Goal: Information Seeking & Learning: Compare options

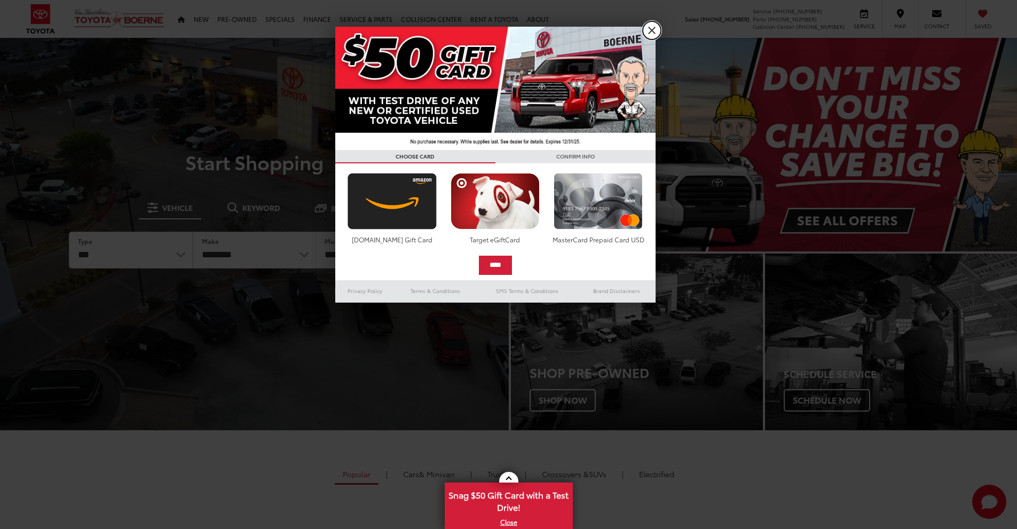
click at [652, 27] on link "X" at bounding box center [652, 30] width 18 height 18
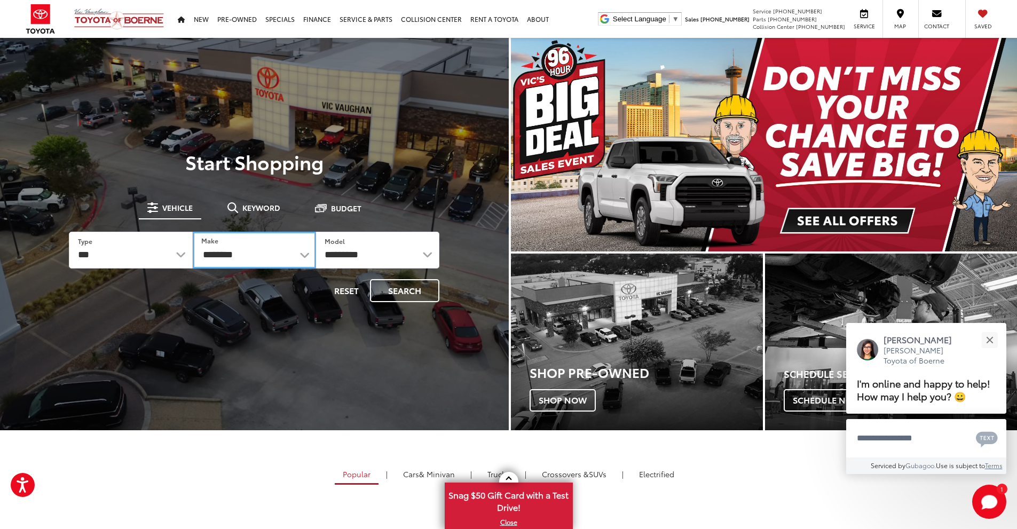
click at [303, 257] on select "**********" at bounding box center [254, 250] width 123 height 37
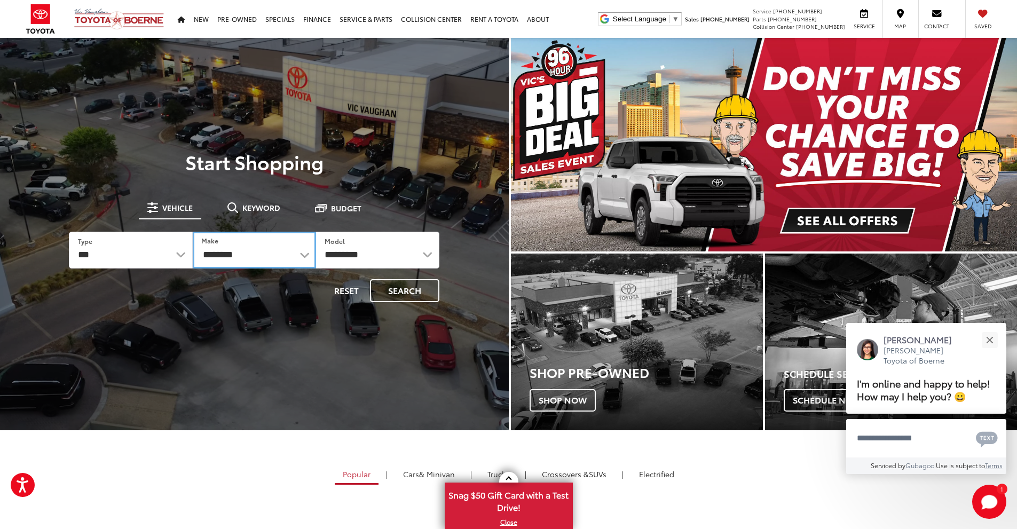
select select "******"
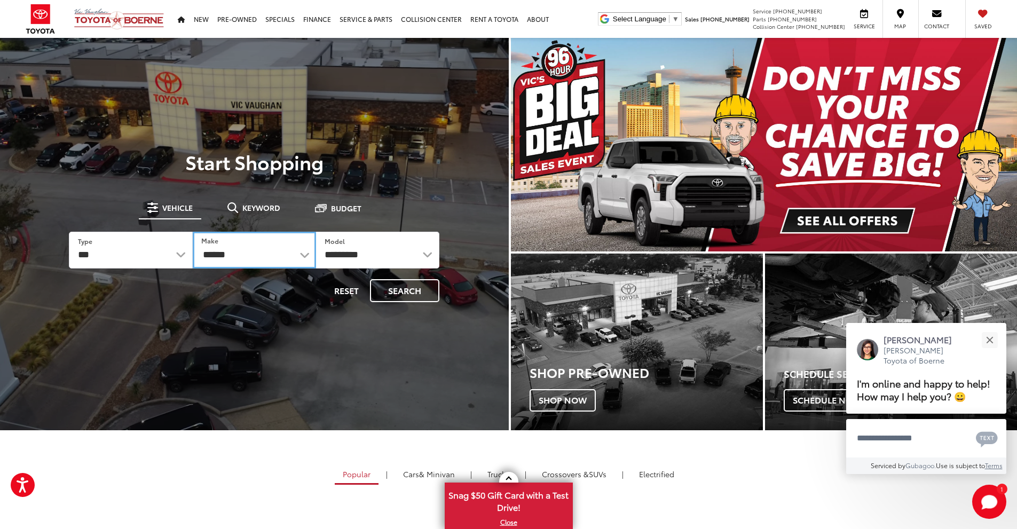
click at [193, 232] on select "**********" at bounding box center [254, 250] width 123 height 37
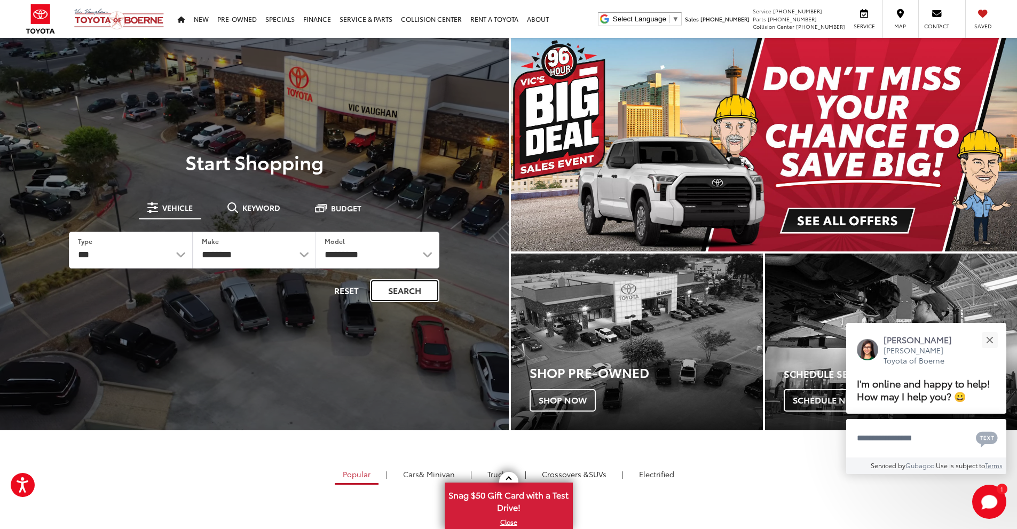
click at [415, 290] on button "Search" at bounding box center [404, 290] width 69 height 23
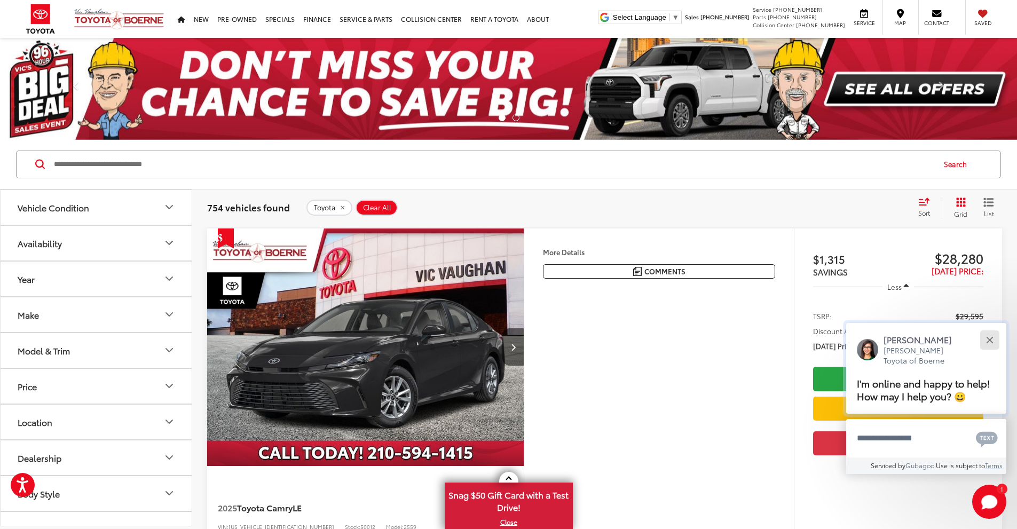
click at [990, 338] on div "Close" at bounding box center [989, 339] width 7 height 7
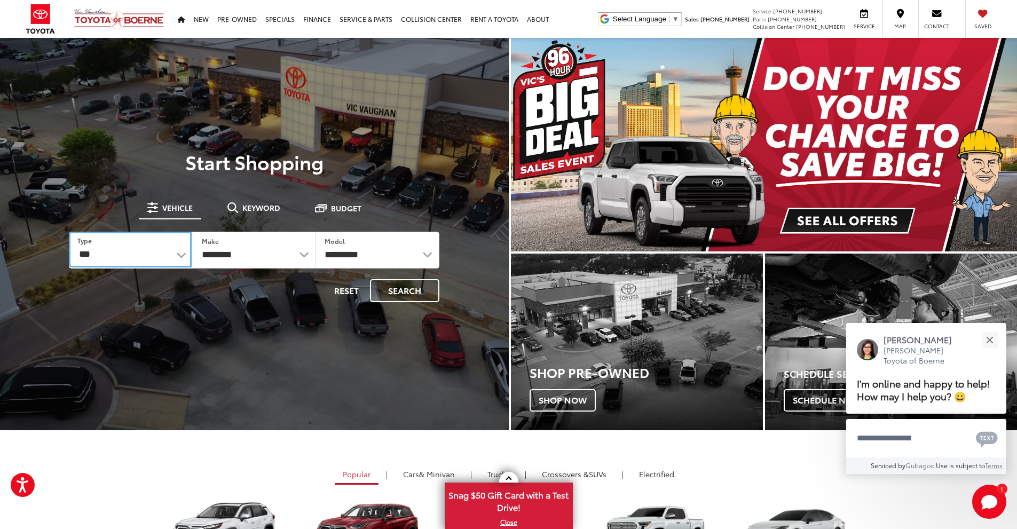
click at [177, 257] on select "*** *** **** *********" at bounding box center [130, 250] width 122 height 36
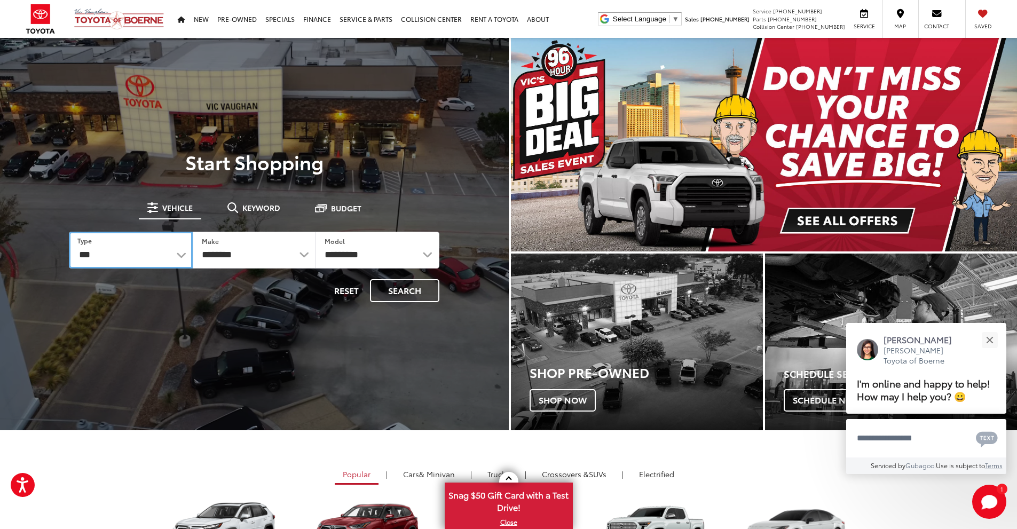
select select "******"
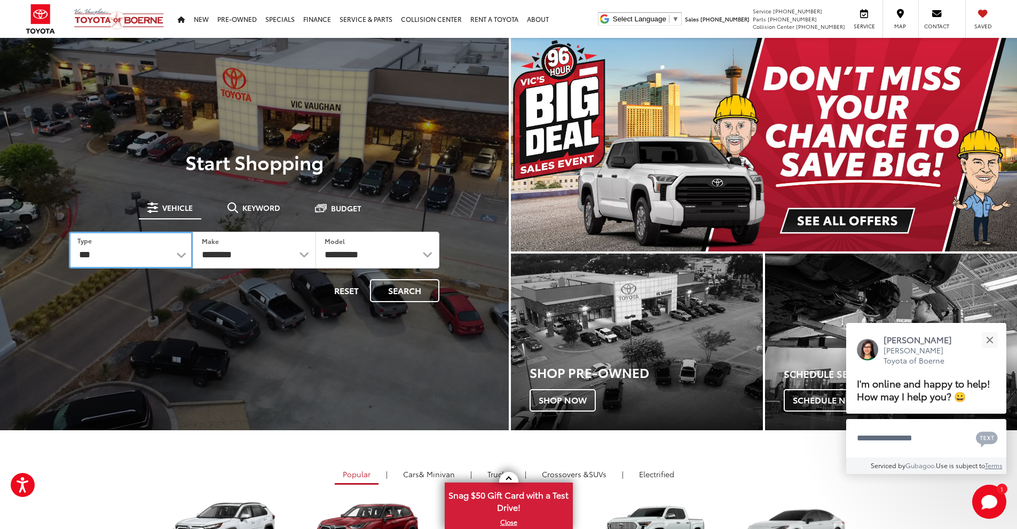
click at [69, 232] on select "*** *** **** *********" at bounding box center [130, 250] width 123 height 37
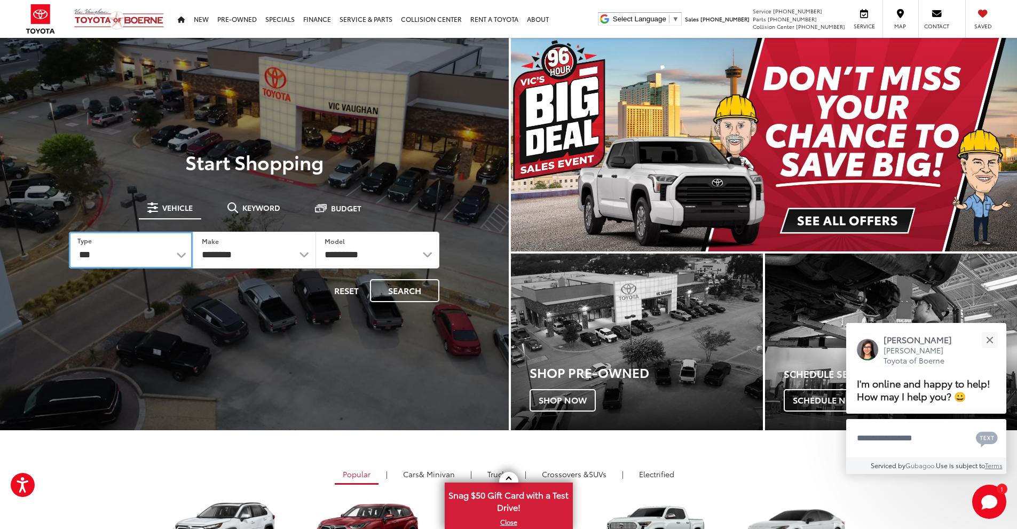
select select
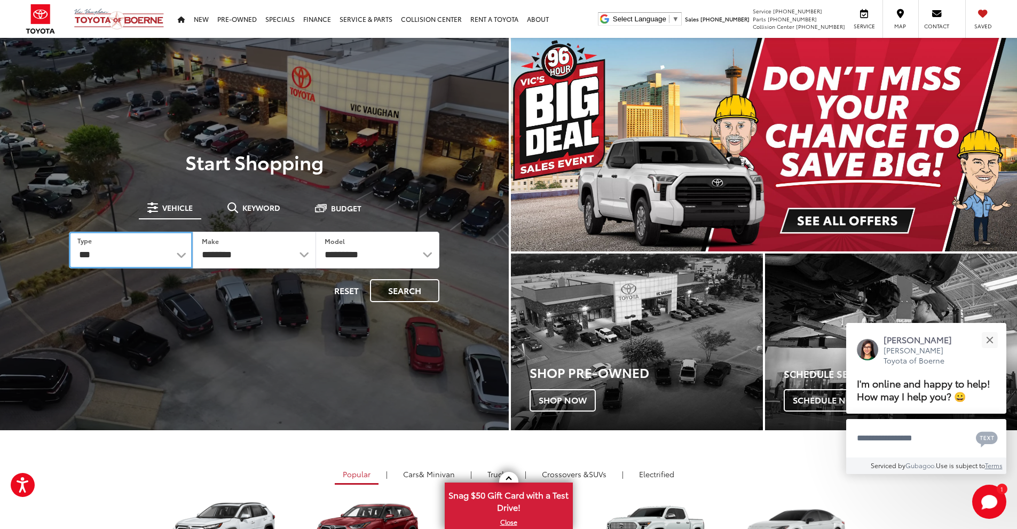
select select
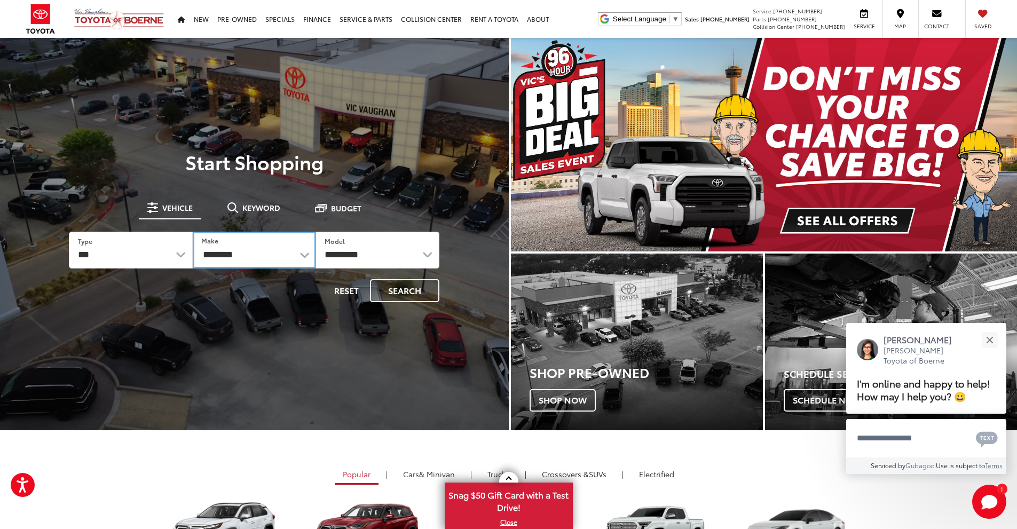
click at [304, 253] on select "**********" at bounding box center [254, 250] width 123 height 37
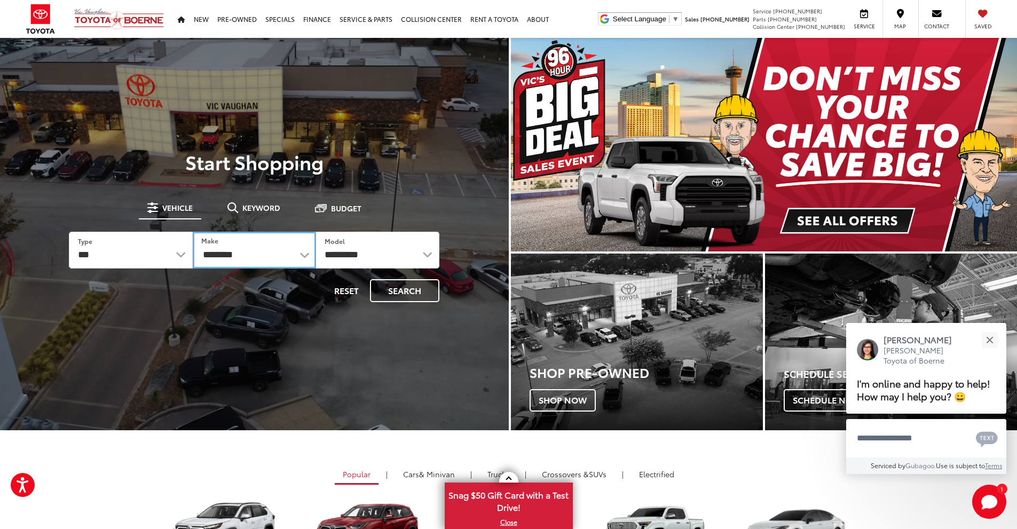
select select "******"
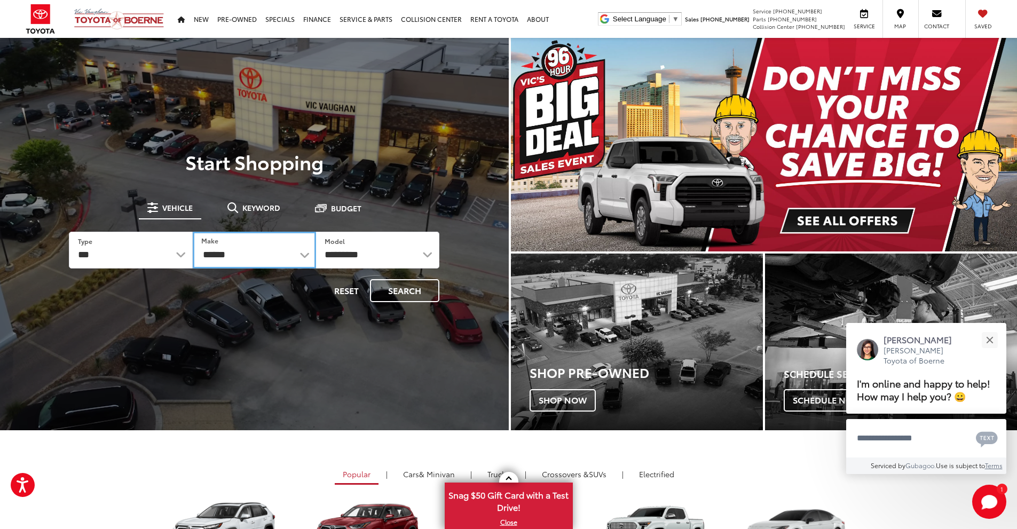
click at [193, 232] on select "**********" at bounding box center [254, 250] width 123 height 37
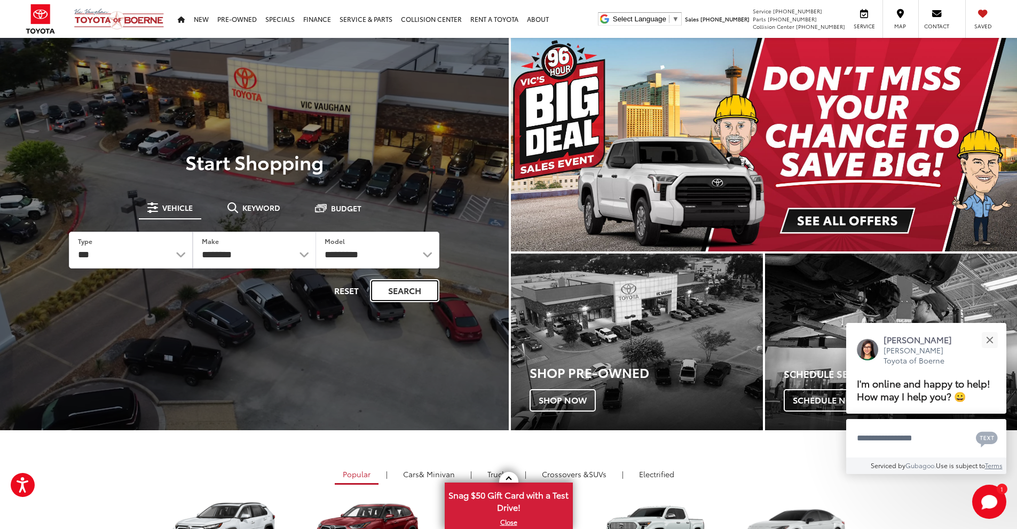
click at [410, 290] on button "Search" at bounding box center [404, 290] width 69 height 23
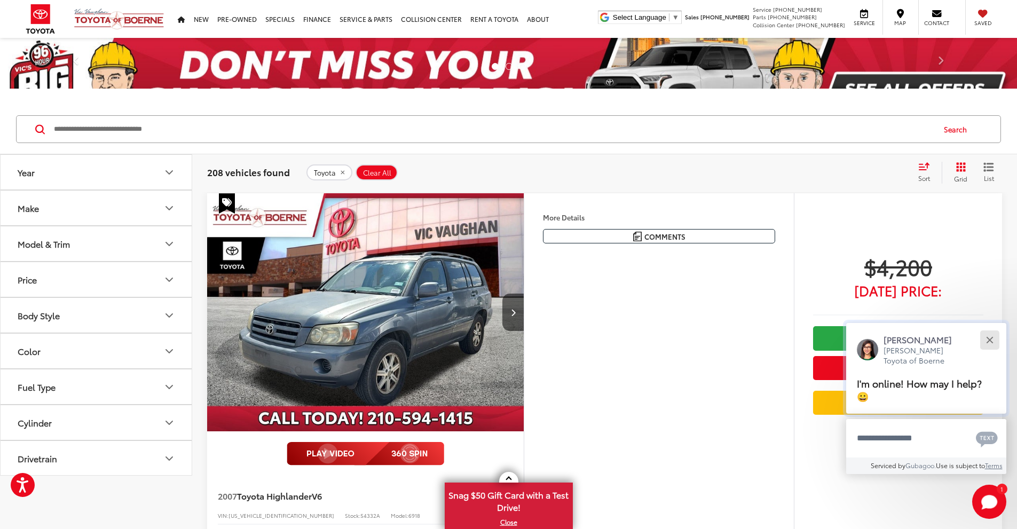
click at [988, 343] on button "Close" at bounding box center [989, 339] width 23 height 23
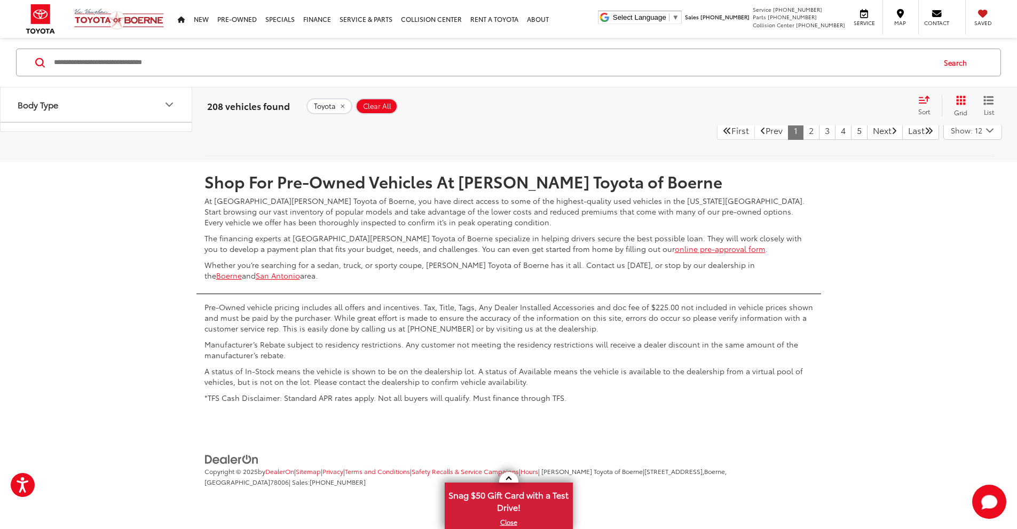
scroll to position [5689, 0]
click at [803, 140] on link "2" at bounding box center [811, 130] width 17 height 19
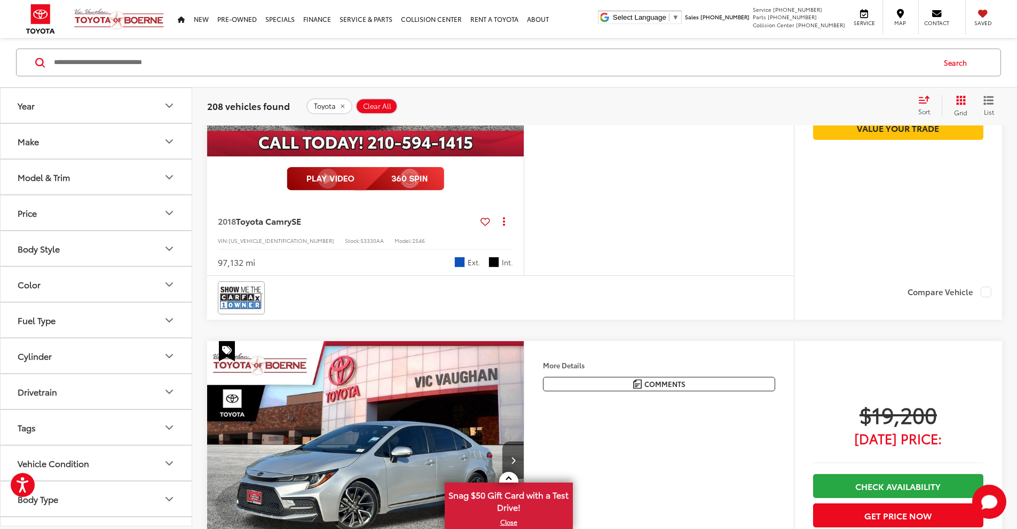
scroll to position [1150, 0]
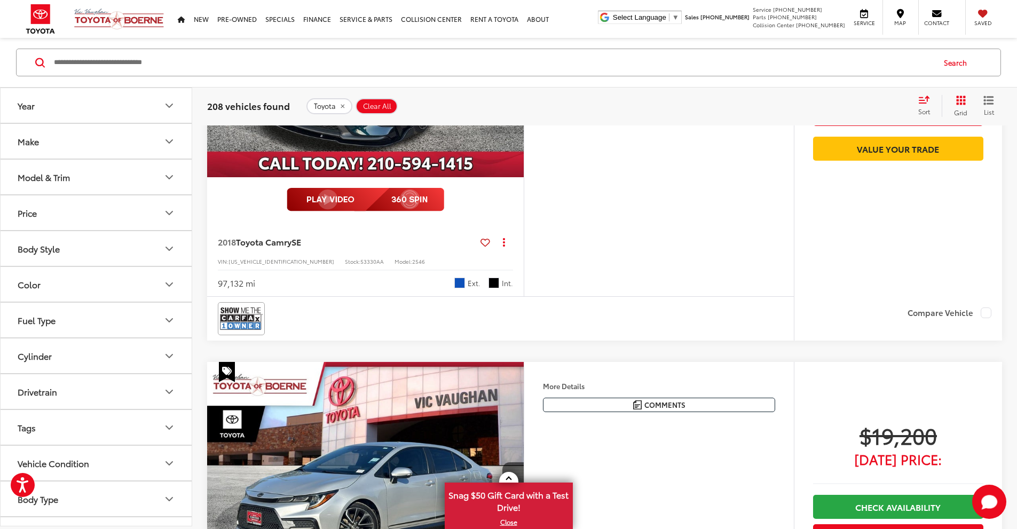
click at [203, 55] on input "Search by Make, Model, or Keyword" at bounding box center [493, 63] width 881 height 26
type input "*******"
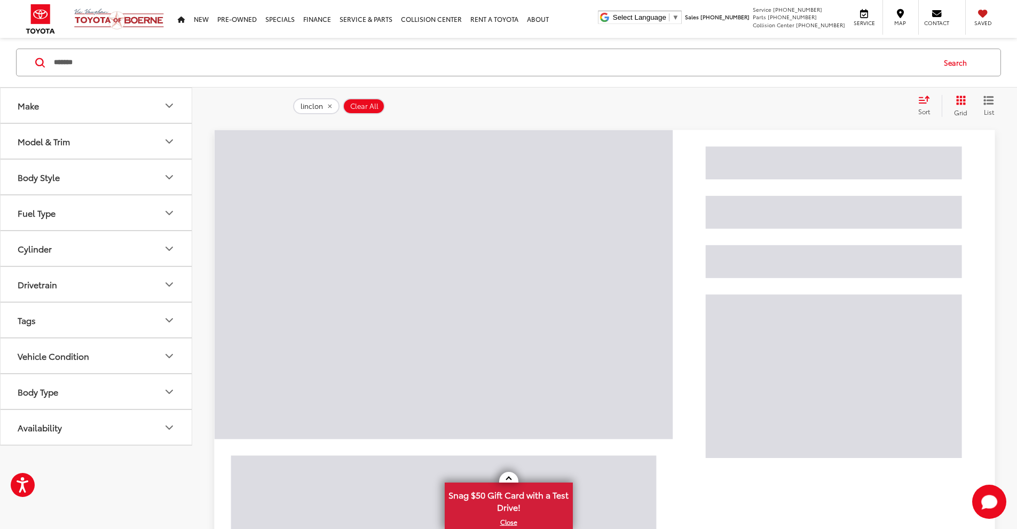
scroll to position [16, 0]
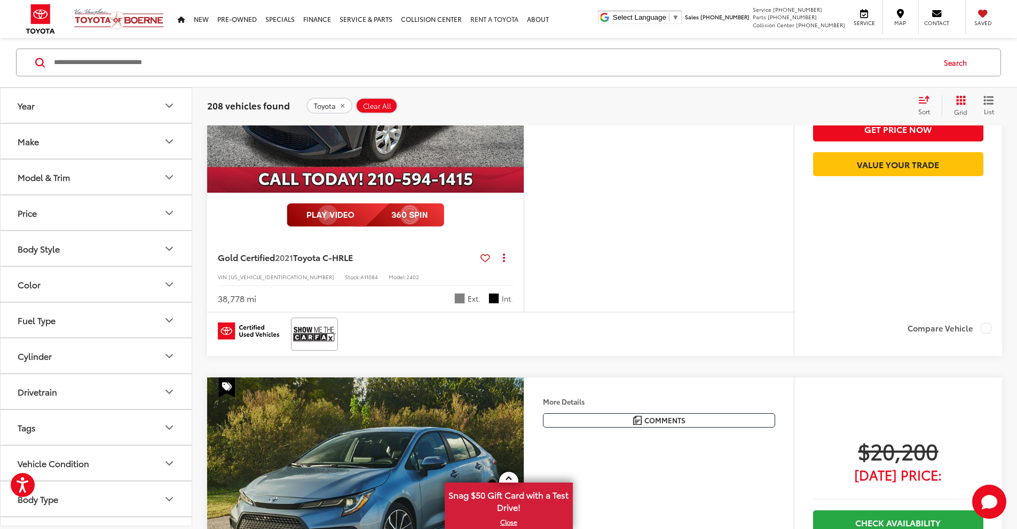
scroll to position [3991, 0]
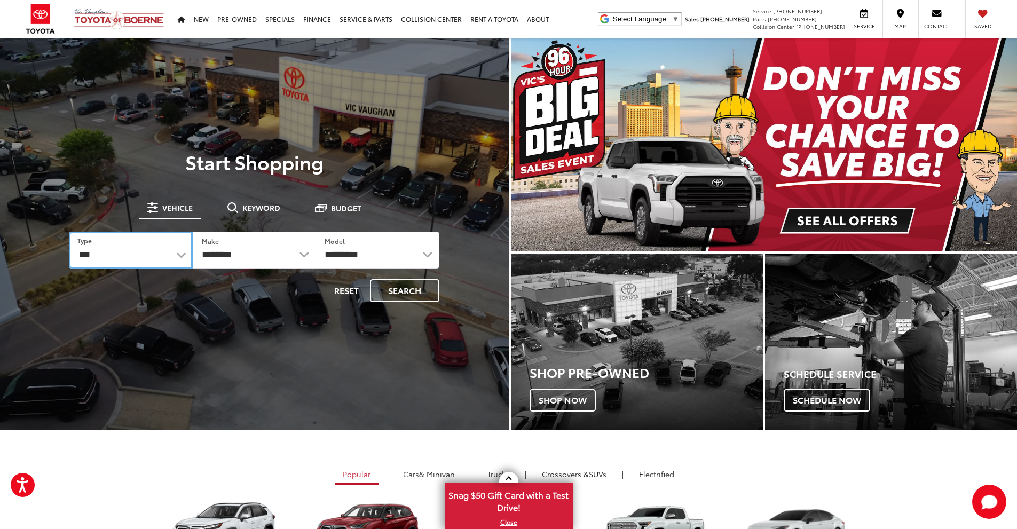
click at [185, 257] on select "*** *** **** *********" at bounding box center [130, 250] width 123 height 37
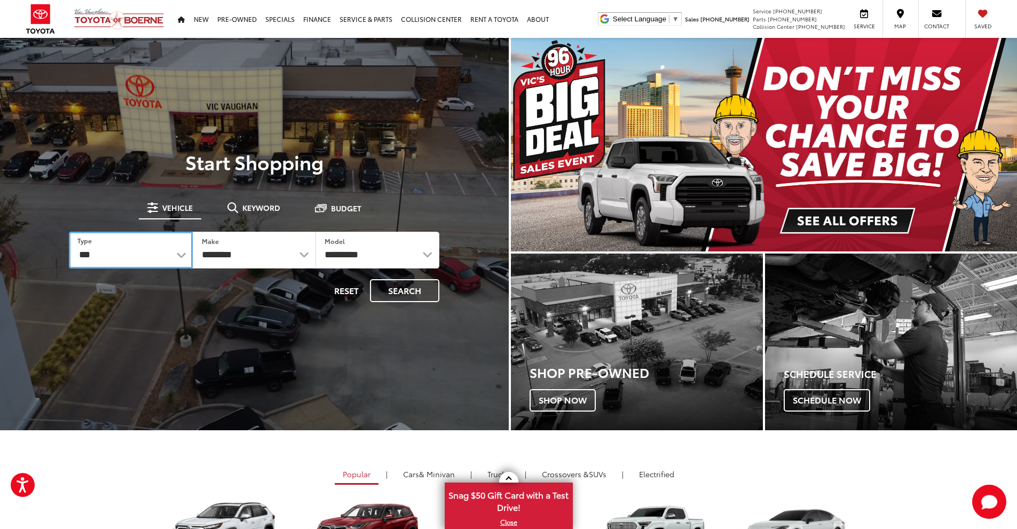
select select "******"
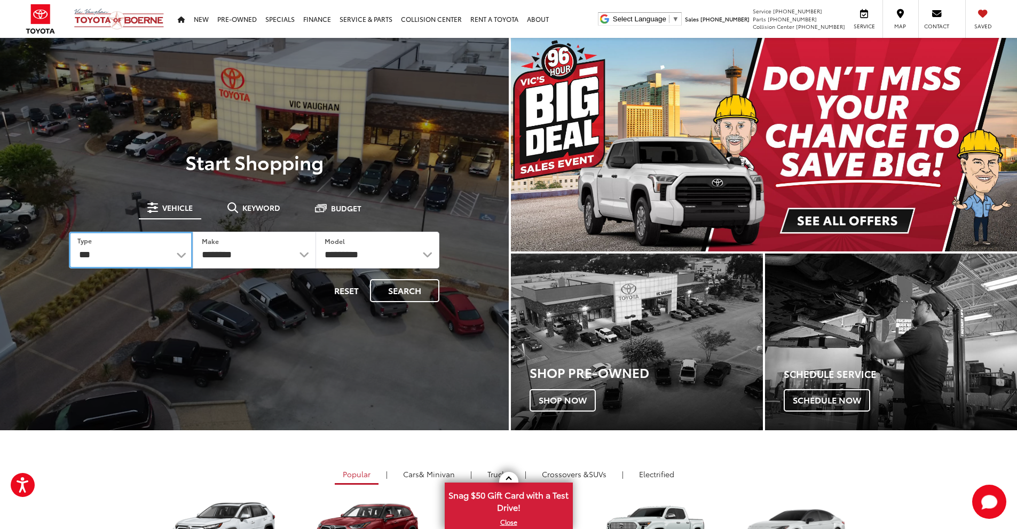
click at [69, 232] on select "*** *** **** *********" at bounding box center [130, 250] width 123 height 37
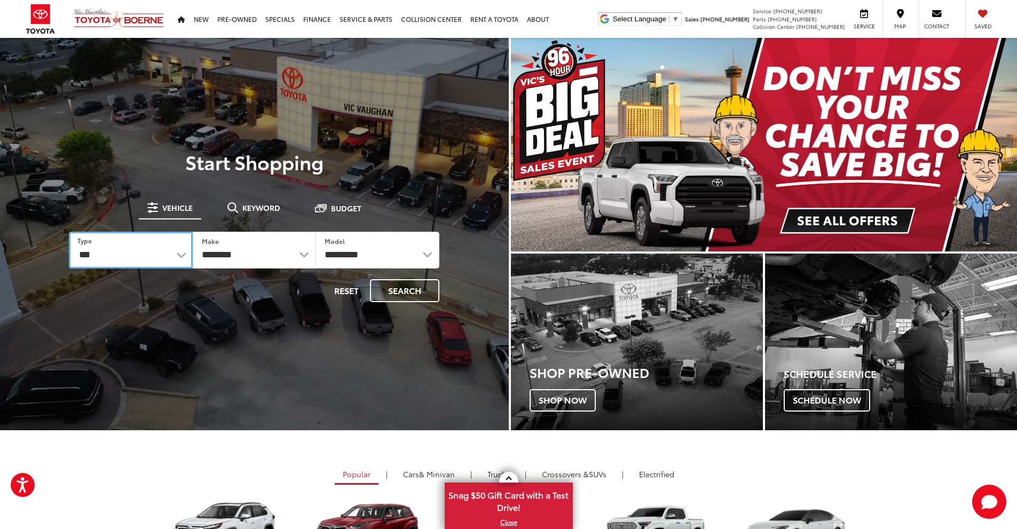
select select
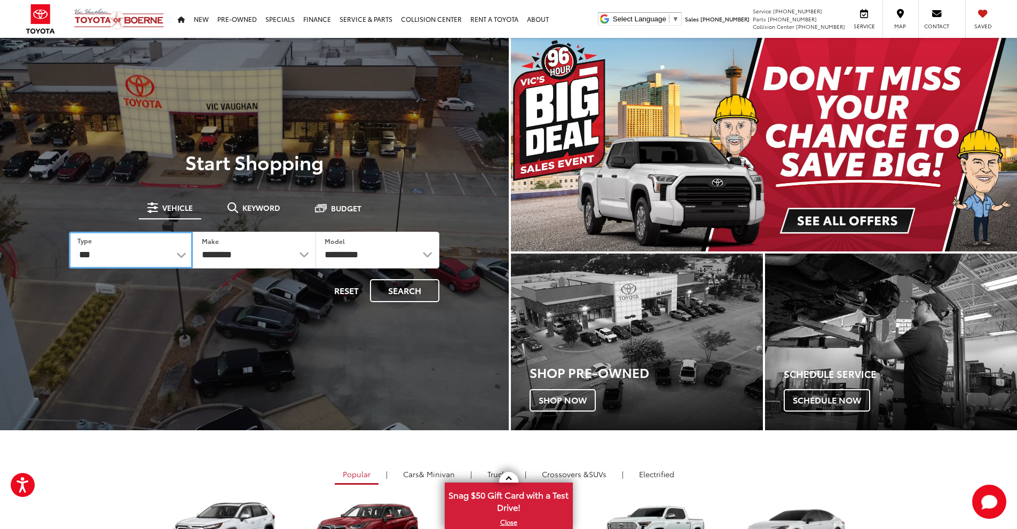
select select
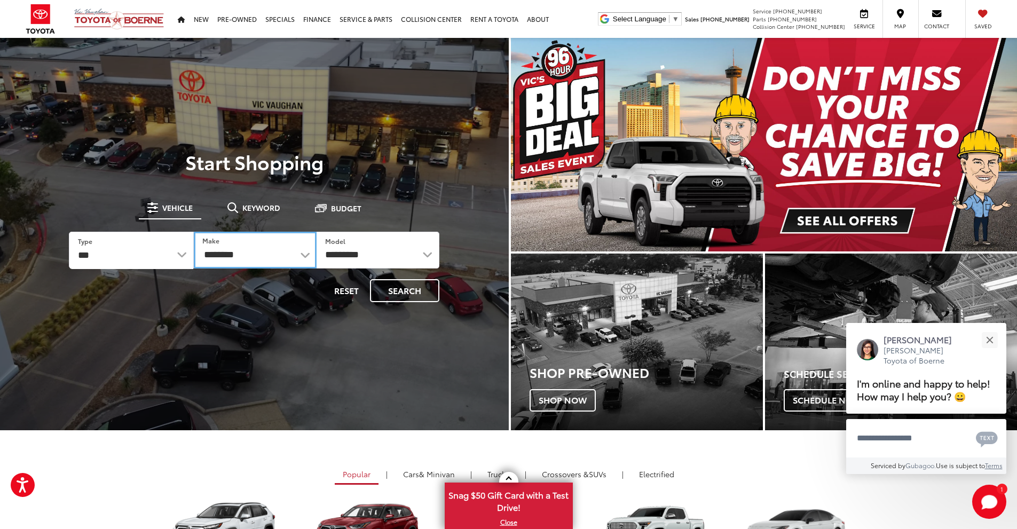
click at [308, 255] on select "**********" at bounding box center [255, 250] width 123 height 37
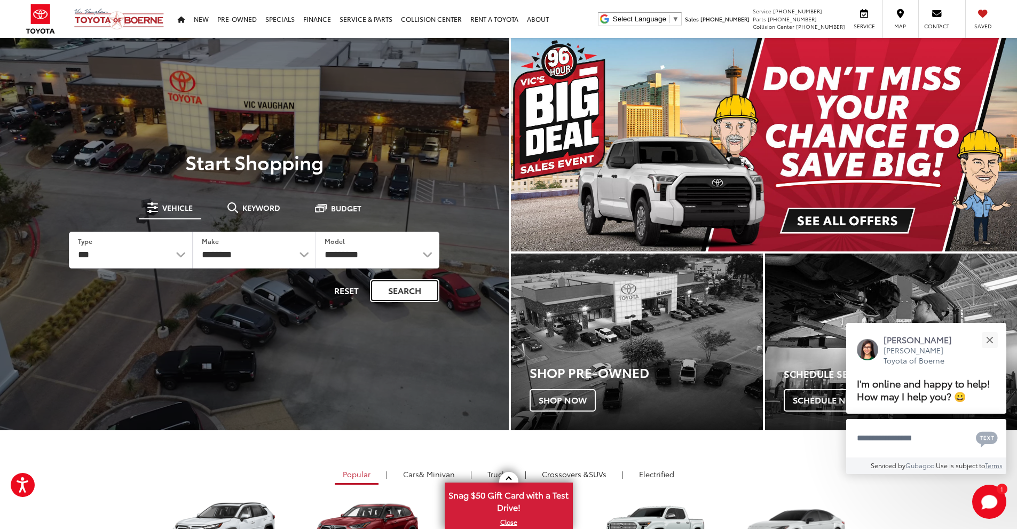
click at [405, 289] on button "Search" at bounding box center [404, 290] width 69 height 23
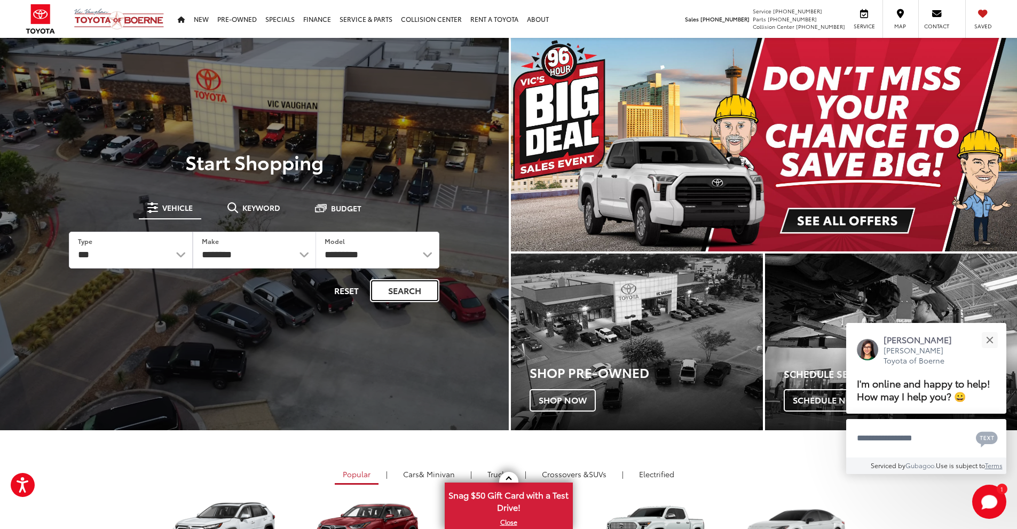
click at [431, 299] on button "Search" at bounding box center [404, 290] width 69 height 23
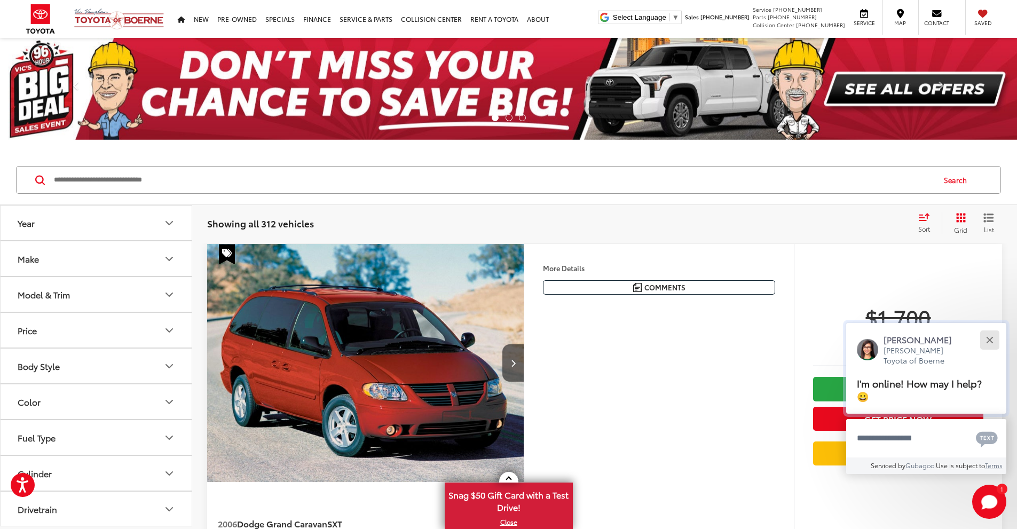
click at [989, 337] on button "Close" at bounding box center [989, 339] width 23 height 23
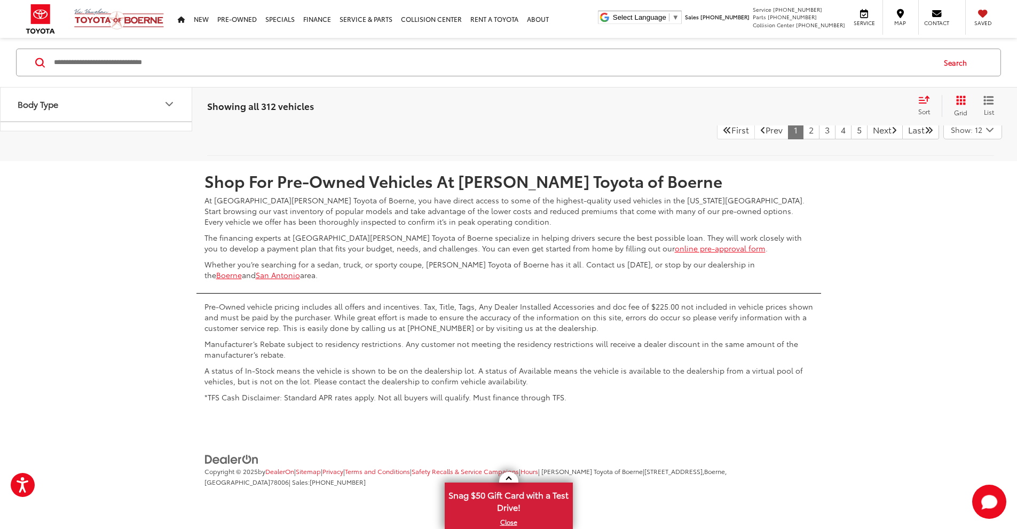
scroll to position [5796, 0]
click at [803, 139] on link "2" at bounding box center [811, 129] width 17 height 19
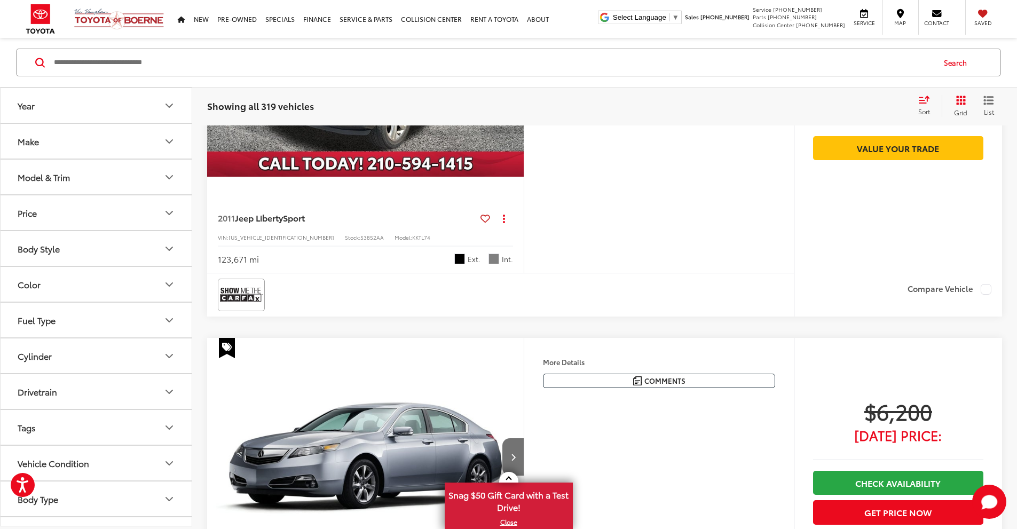
scroll to position [1992, 0]
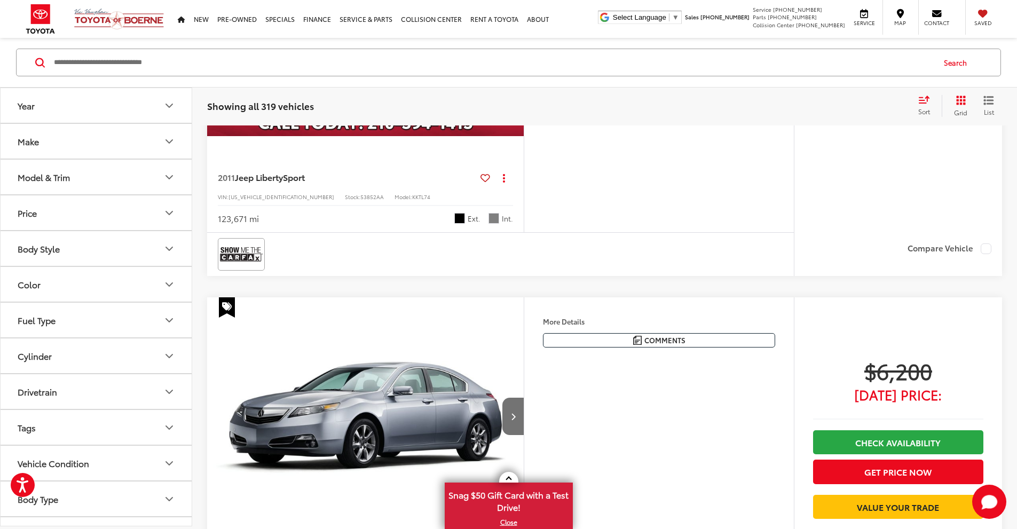
click at [516, 21] on icon "Next image" at bounding box center [513, 16] width 5 height 7
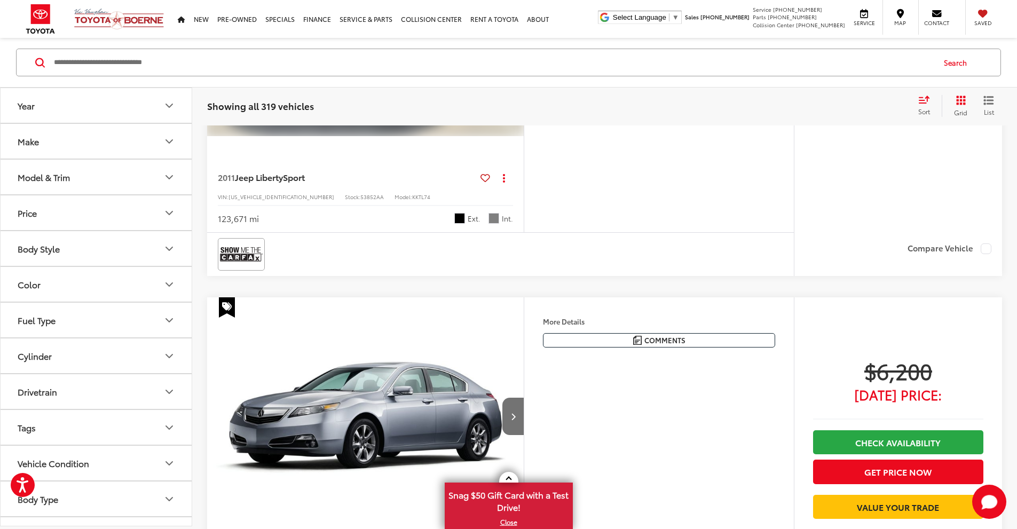
scroll to position [0, 405]
click at [516, 21] on icon "Next image" at bounding box center [513, 16] width 5 height 7
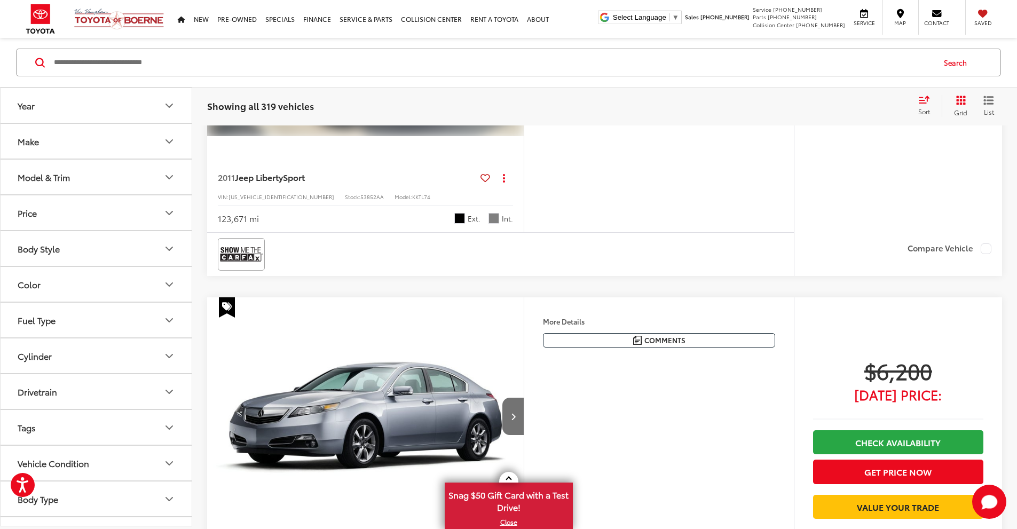
click at [516, 21] on icon "Next image" at bounding box center [513, 16] width 5 height 7
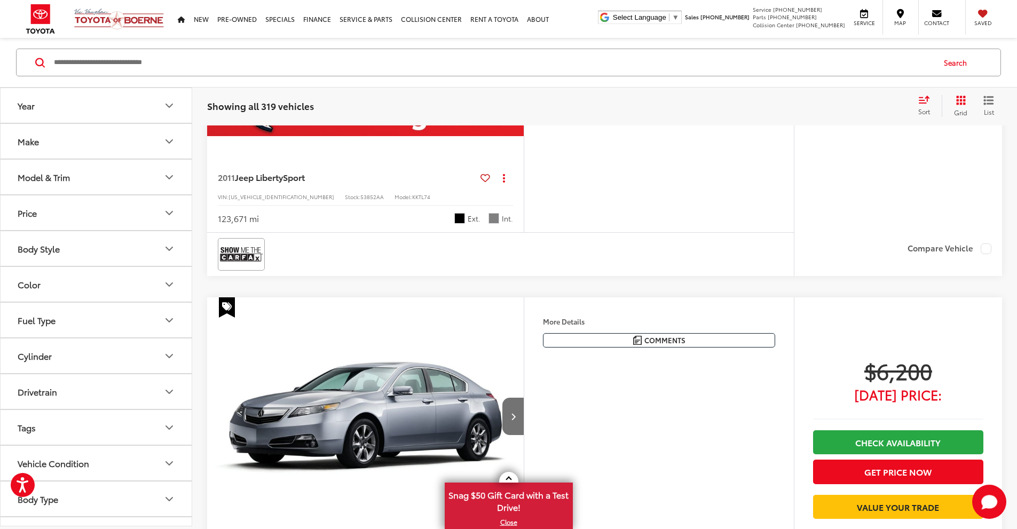
scroll to position [0, 1619]
click at [516, 21] on icon "Next image" at bounding box center [513, 16] width 5 height 7
click at [523, 137] on div "View More" at bounding box center [364, 17] width 318 height 239
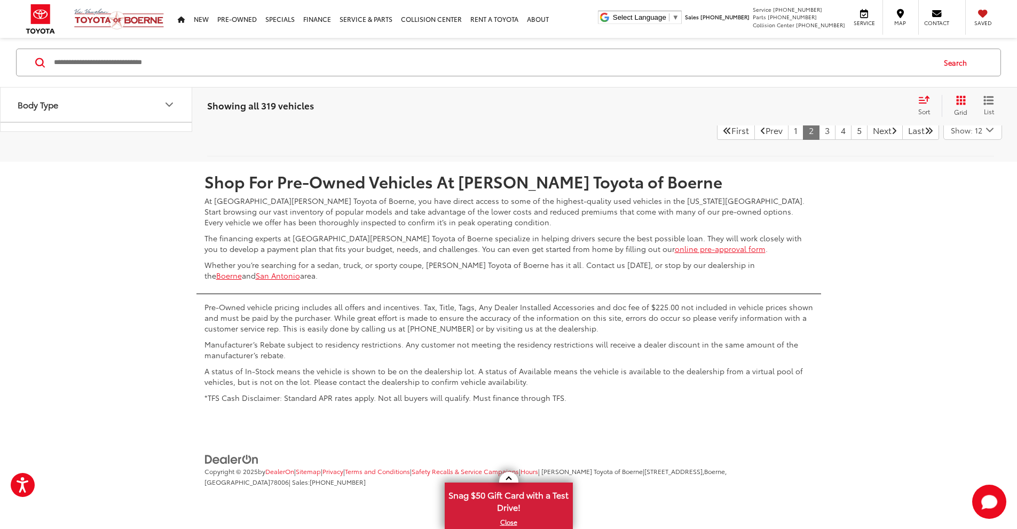
scroll to position [5672, 0]
click at [820, 140] on link "3" at bounding box center [827, 130] width 17 height 19
click at [835, 139] on link "4" at bounding box center [843, 129] width 17 height 19
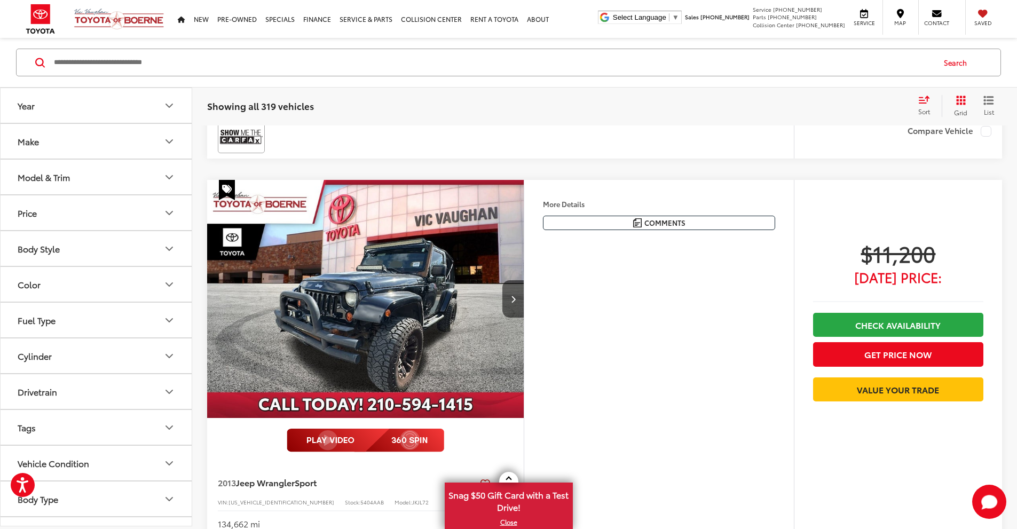
scroll to position [2613, 0]
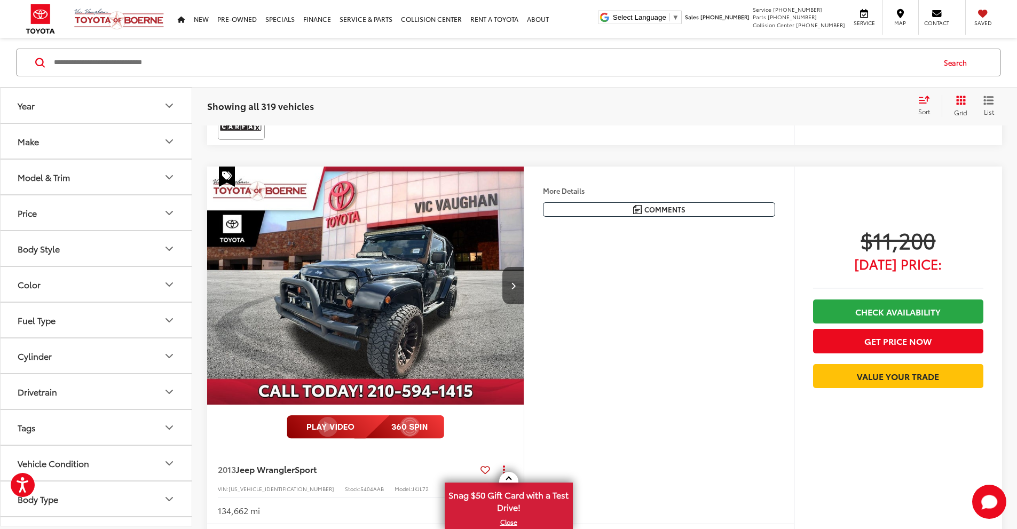
click at [444, 16] on img at bounding box center [365, 4] width 157 height 23
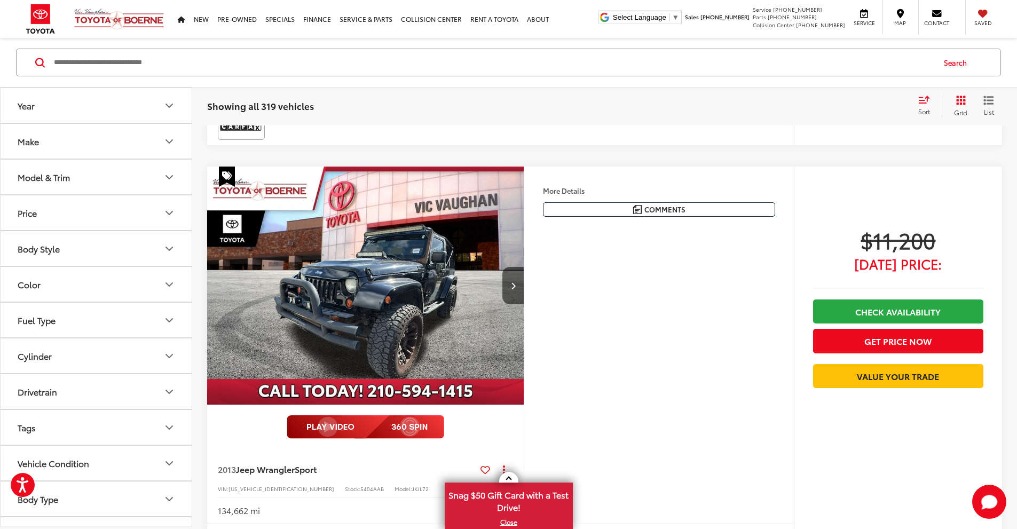
scroll to position [0, 798]
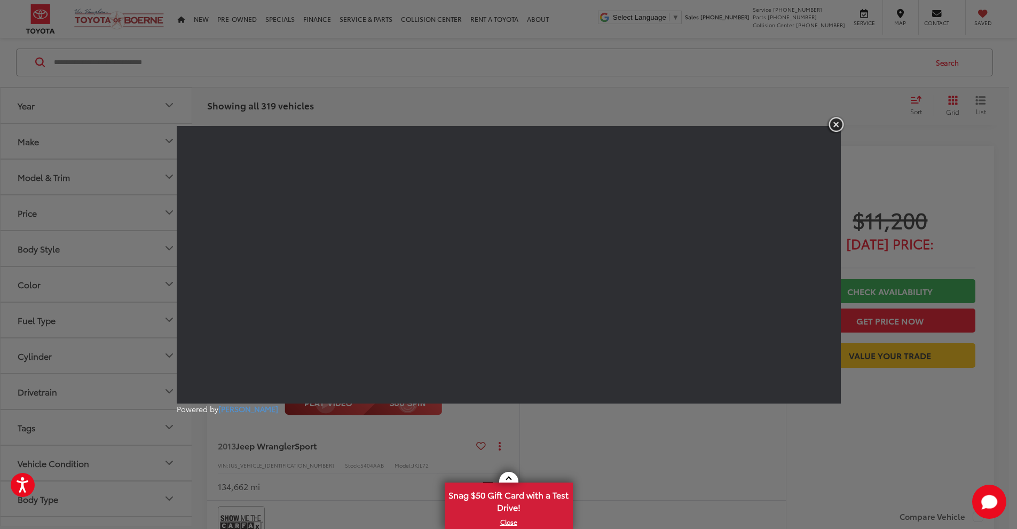
click at [695, 434] on div "Powered by LESA" at bounding box center [508, 264] width 1017 height 529
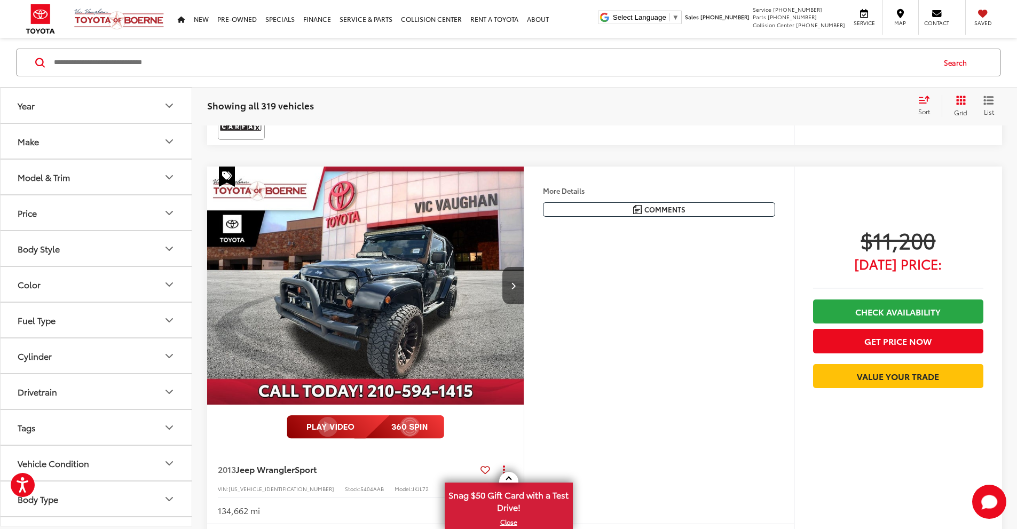
scroll to position [0, 810]
click at [380, 16] on img at bounding box center [365, 4] width 157 height 23
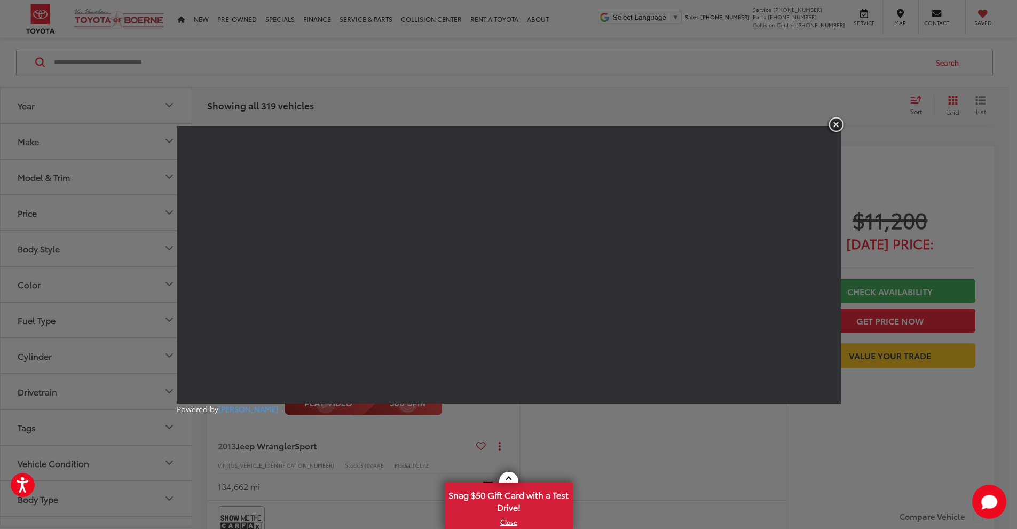
click at [835, 129] on img "button" at bounding box center [835, 125] width 19 height 18
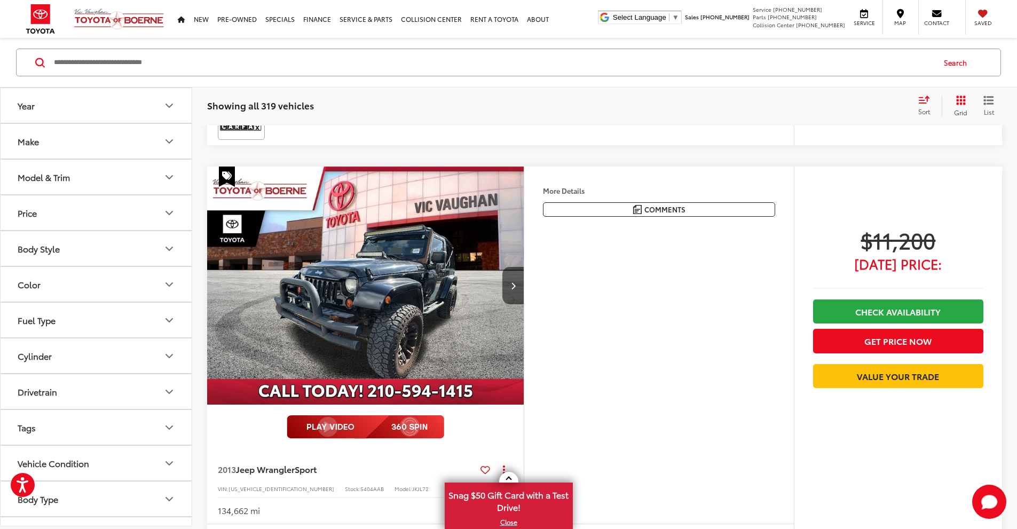
scroll to position [0, 810]
click at [0, 0] on button "More..." at bounding box center [0, 0] width 0 height 0
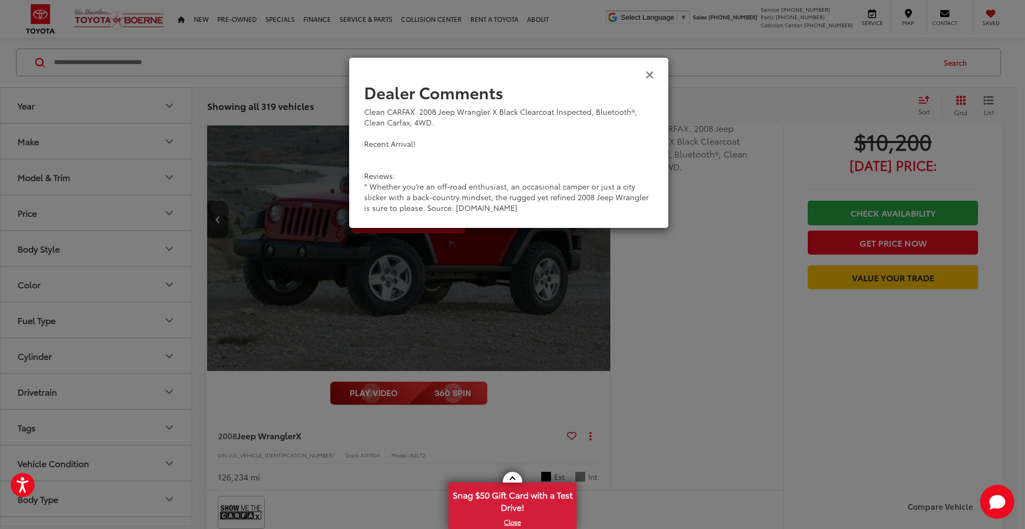
click at [649, 75] on icon "Close" at bounding box center [649, 73] width 9 height 11
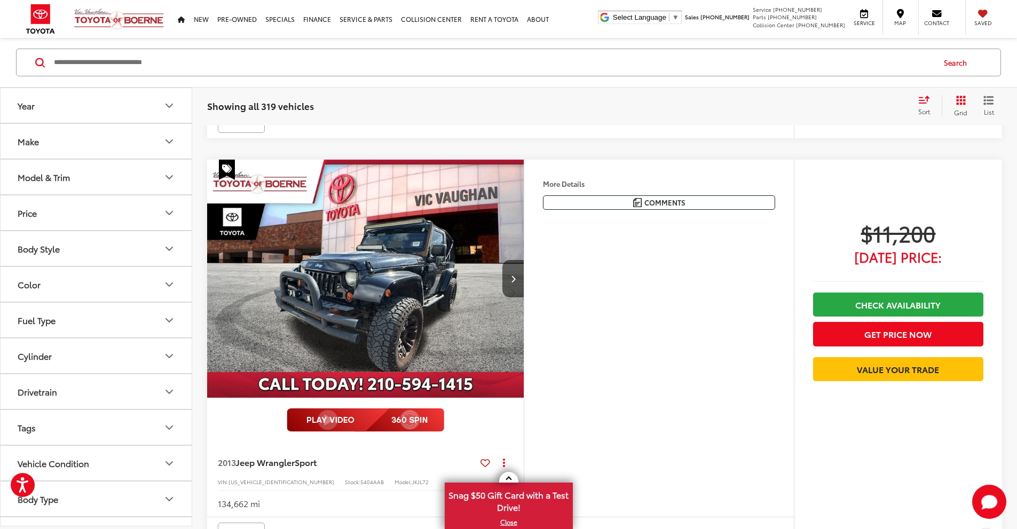
scroll to position [0, 811]
drag, startPoint x: 507, startPoint y: 236, endPoint x: 209, endPoint y: 212, distance: 299.3
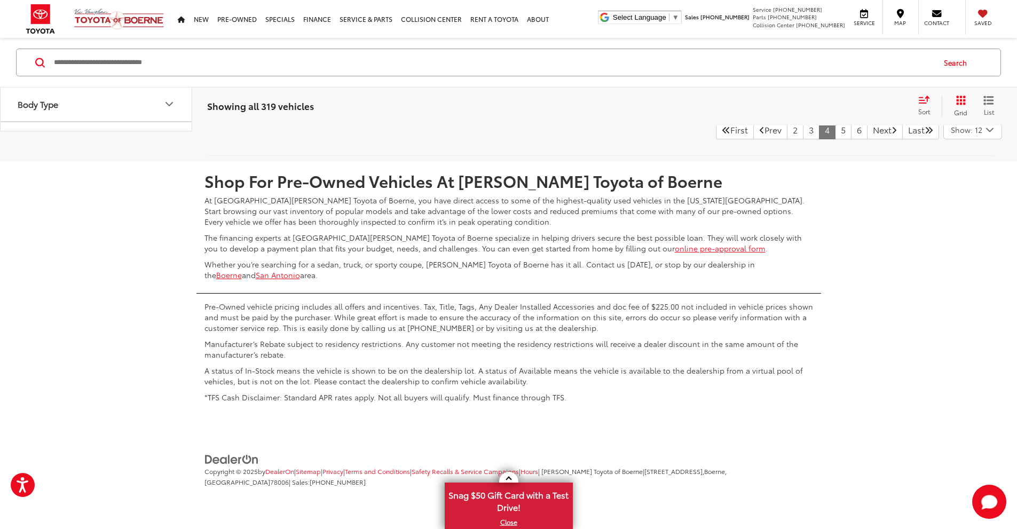
scroll to position [5548, 0]
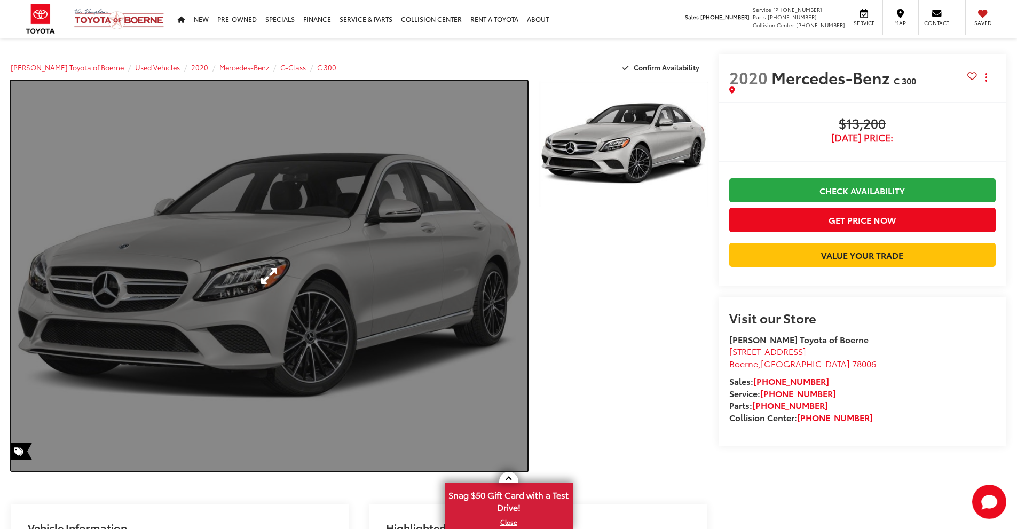
click at [392, 271] on link "Expand Photo 0" at bounding box center [269, 276] width 517 height 391
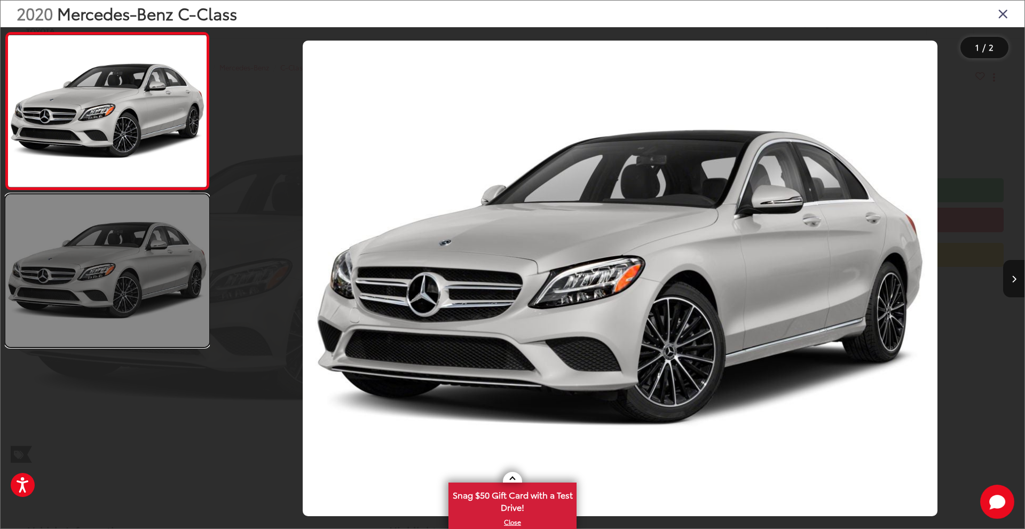
click at [194, 251] on link at bounding box center [107, 270] width 204 height 153
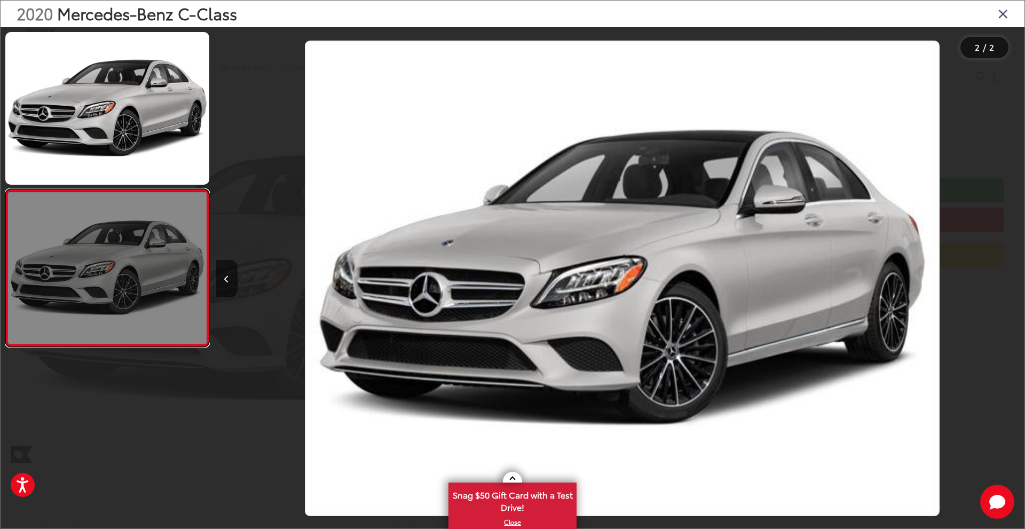
scroll to position [0, 808]
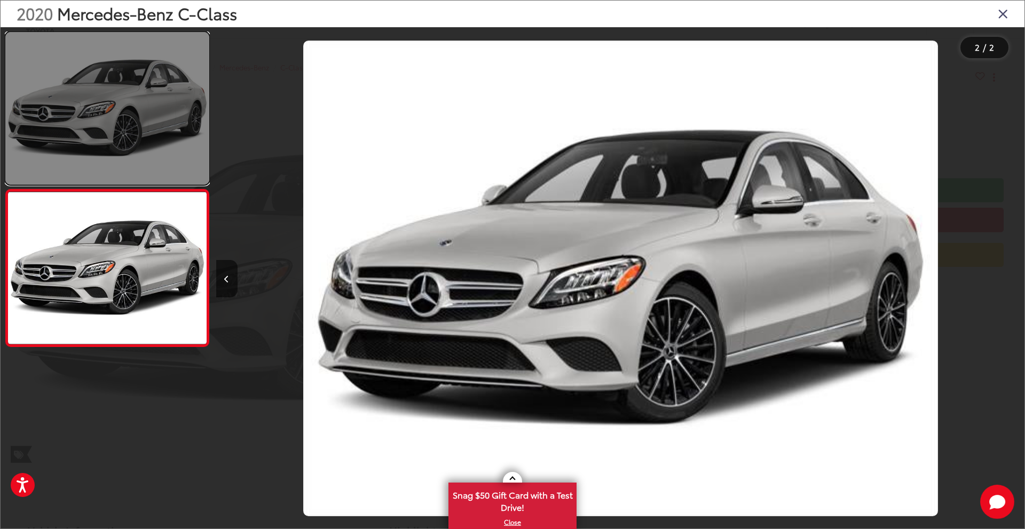
click at [138, 125] on link at bounding box center [107, 108] width 204 height 153
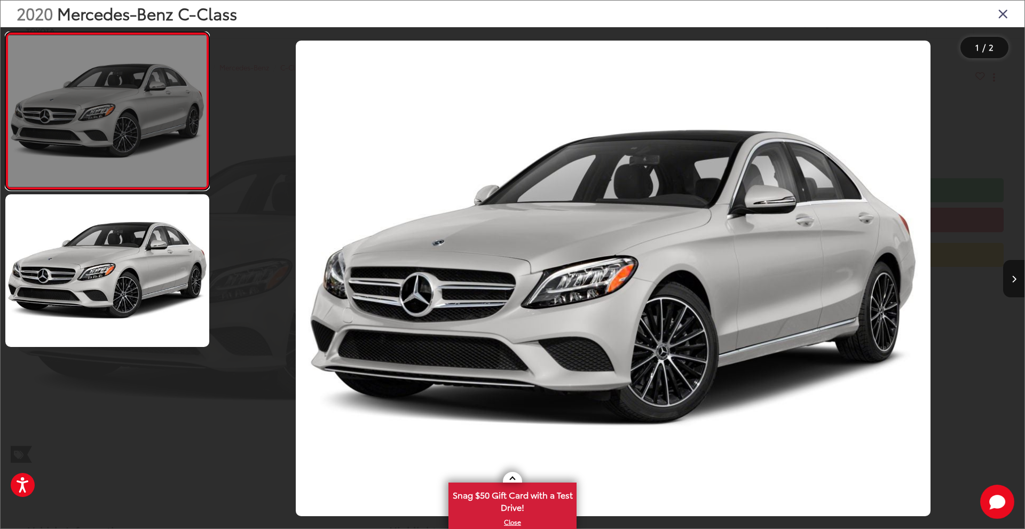
scroll to position [0, 0]
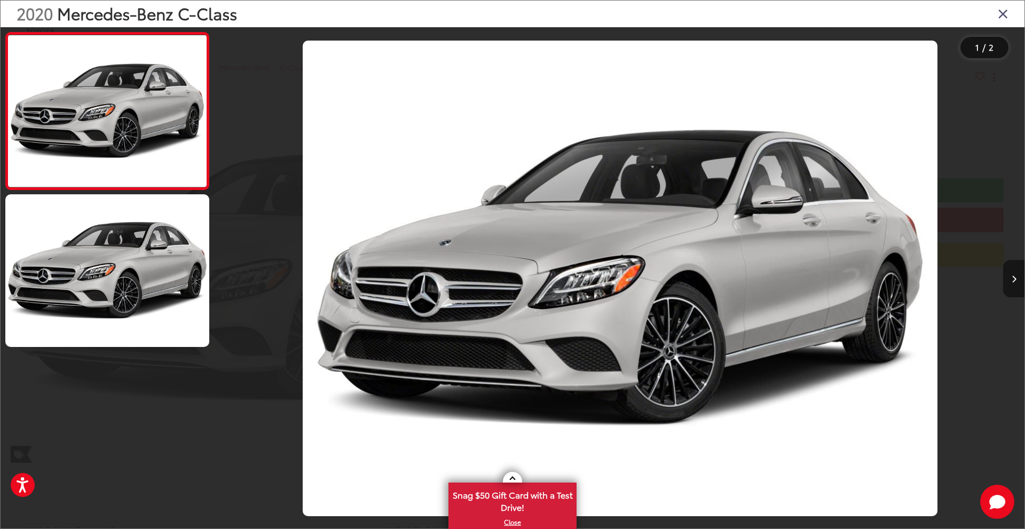
click at [1014, 280] on icon "Next image" at bounding box center [1013, 278] width 5 height 7
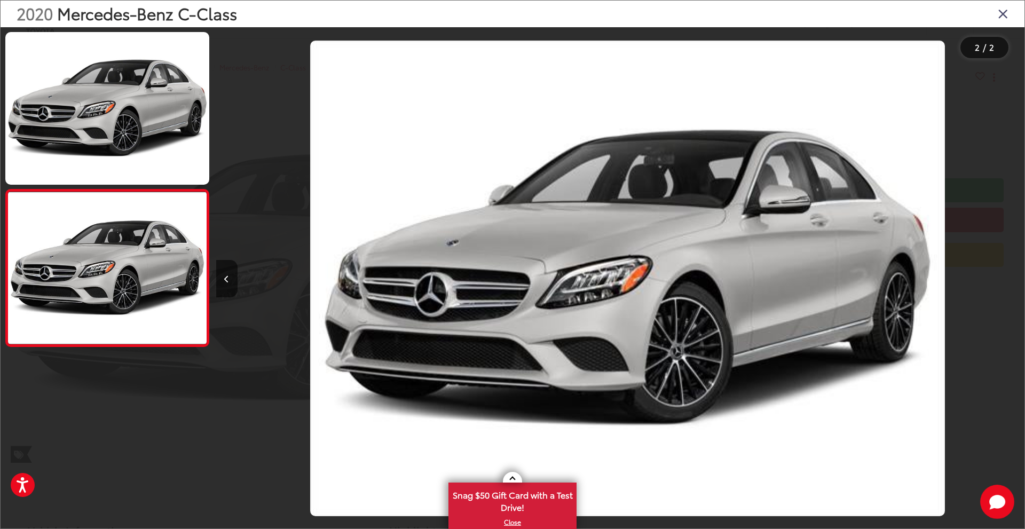
scroll to position [0, 808]
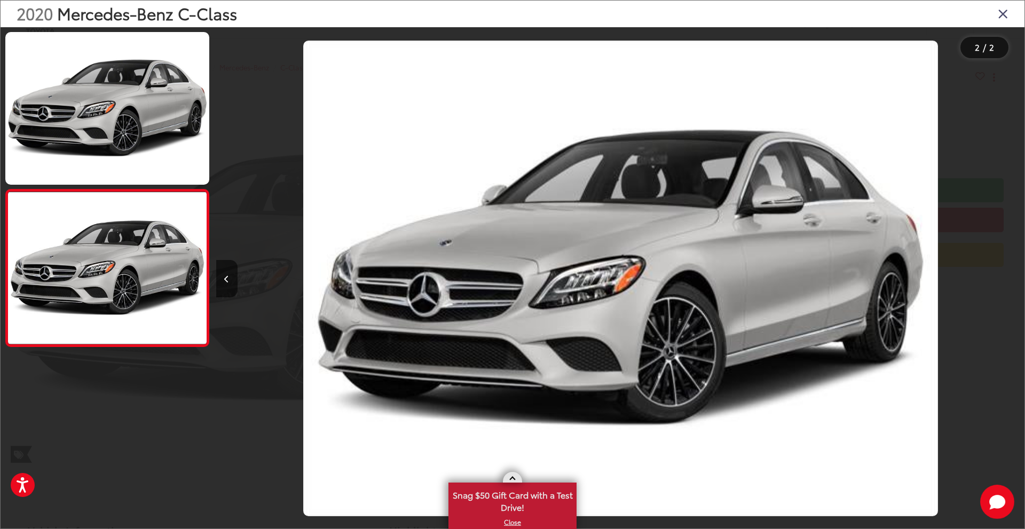
click at [511, 477] on span at bounding box center [512, 480] width 6 height 6
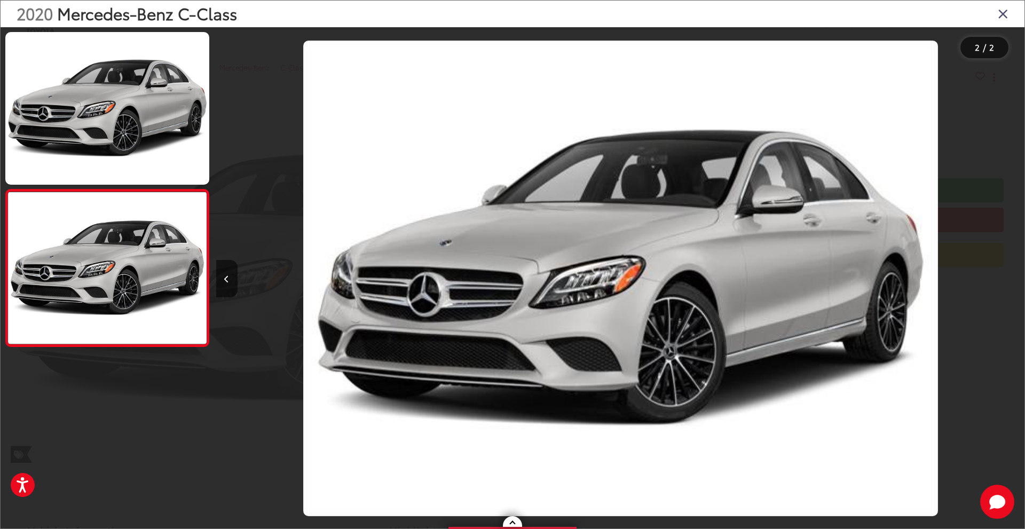
click at [496, 332] on img "2020 Mercedes-Benz C-Class C 300 1" at bounding box center [620, 279] width 635 height 476
click at [503, 255] on img "2020 Mercedes-Benz C-Class C 300 1" at bounding box center [620, 279] width 635 height 476
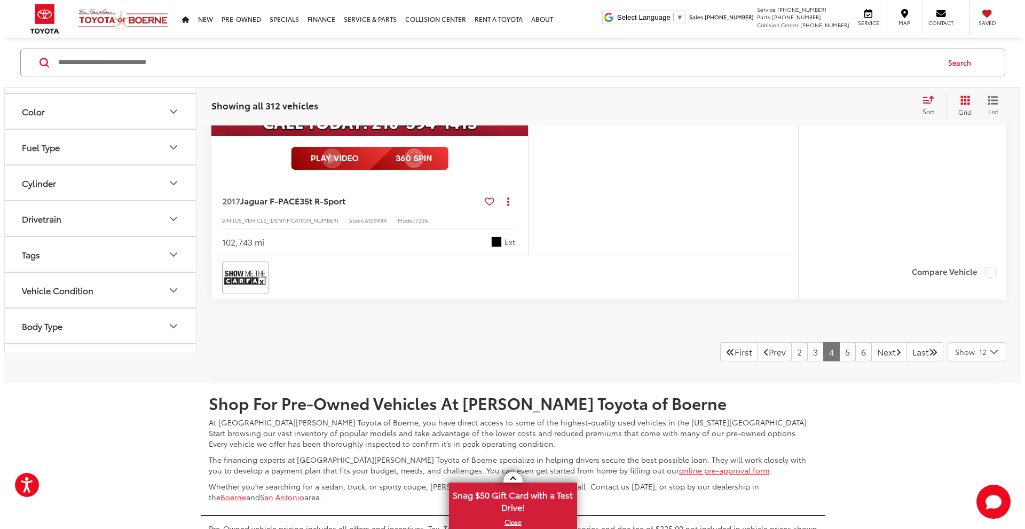
scroll to position [4946, 0]
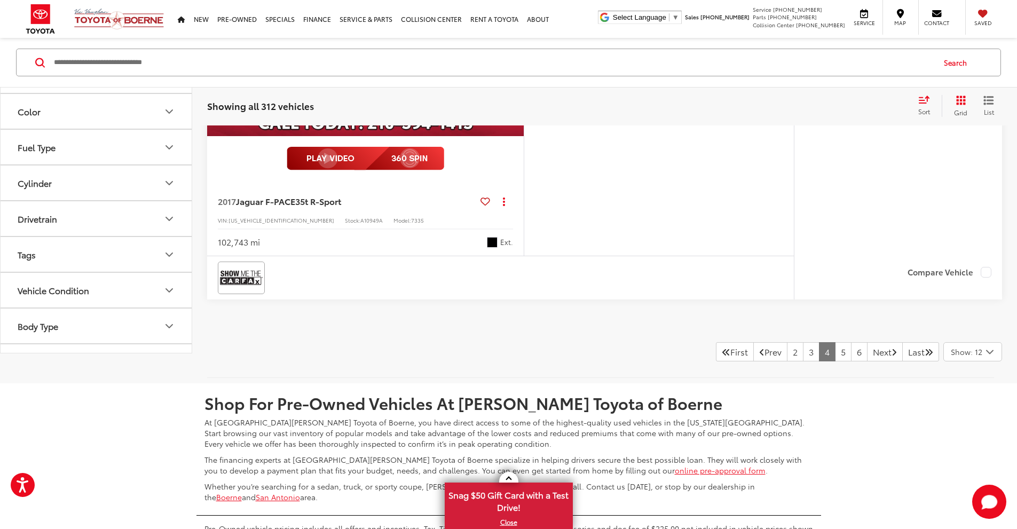
click at [0, 0] on button "More..." at bounding box center [0, 0] width 0 height 0
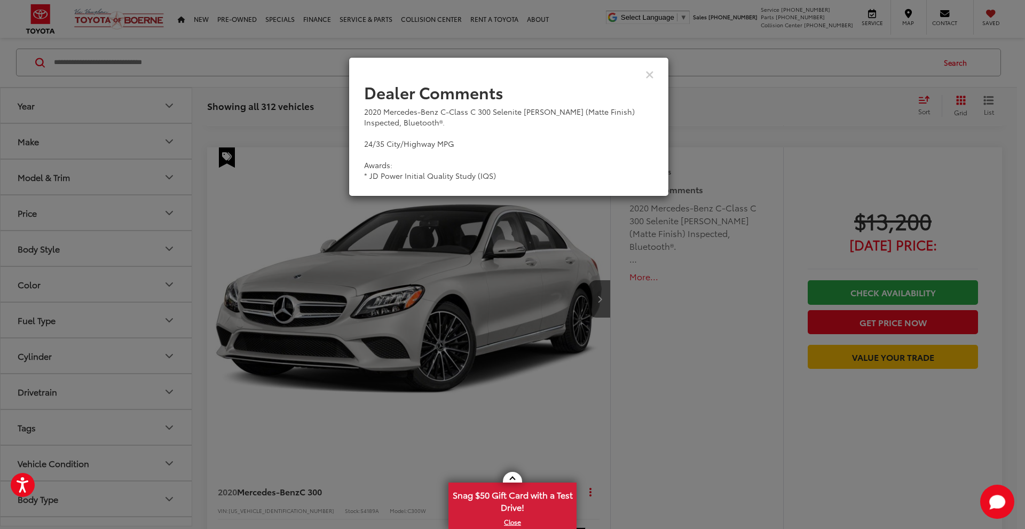
click at [573, 133] on div "2020 Mercedes-Benz C-Class C 300 Selenite [PERSON_NAME] (Matte Finish) Inspecte…" at bounding box center [508, 143] width 289 height 75
click at [651, 71] on icon "Close" at bounding box center [649, 73] width 9 height 11
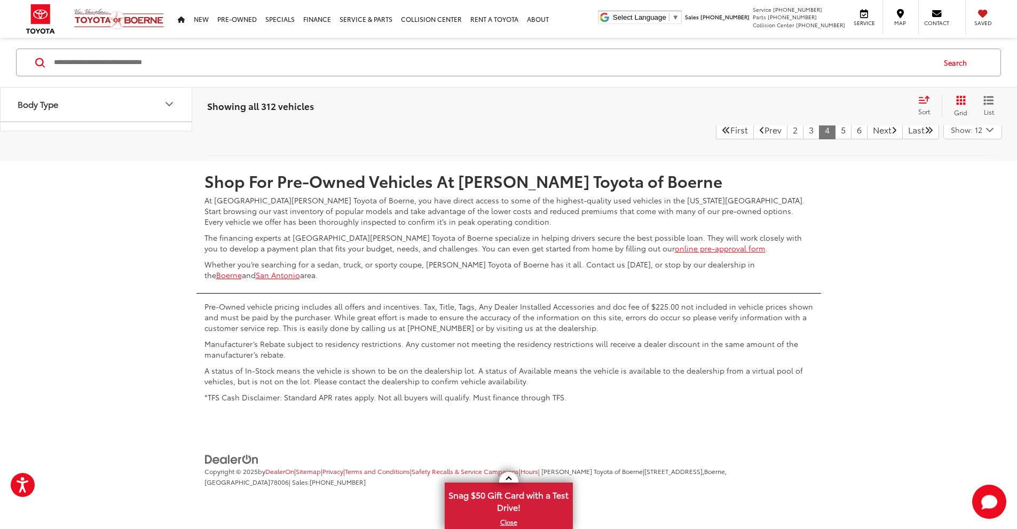
scroll to position [5760, 0]
click at [835, 140] on link "5" at bounding box center [843, 130] width 17 height 19
click at [835, 140] on link "6" at bounding box center [843, 130] width 17 height 19
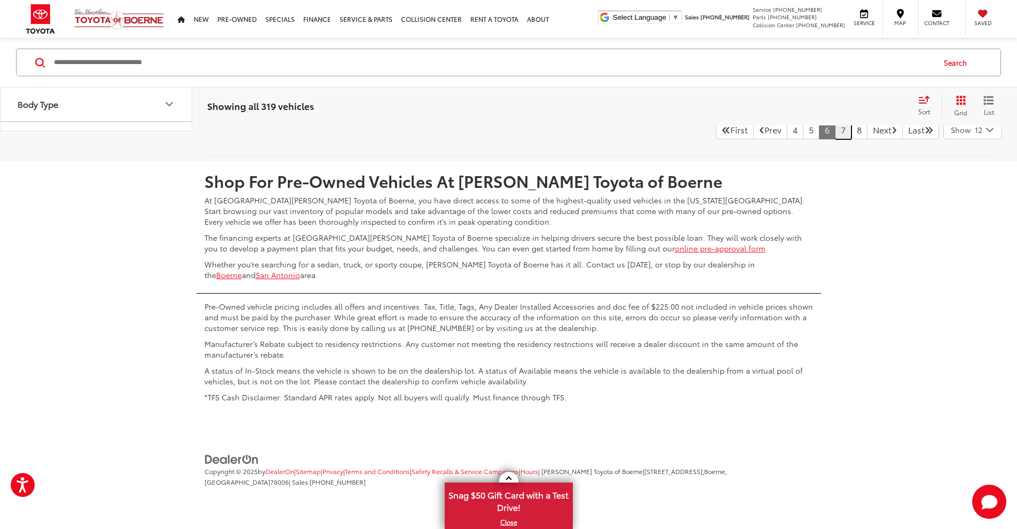
click at [835, 131] on link "7" at bounding box center [843, 129] width 17 height 19
click at [835, 134] on link "8" at bounding box center [843, 129] width 17 height 19
click at [912, 131] on link "Last" at bounding box center [920, 129] width 37 height 19
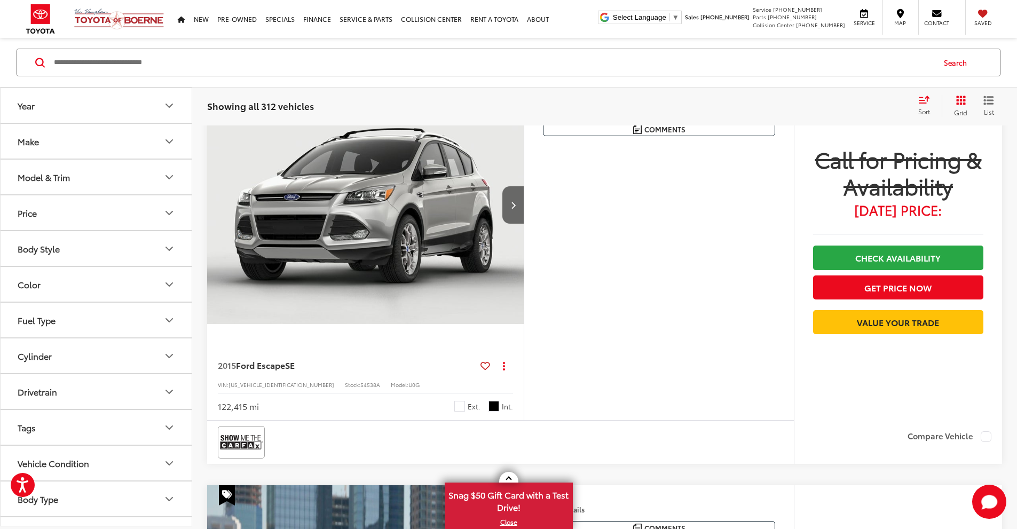
scroll to position [1043, 0]
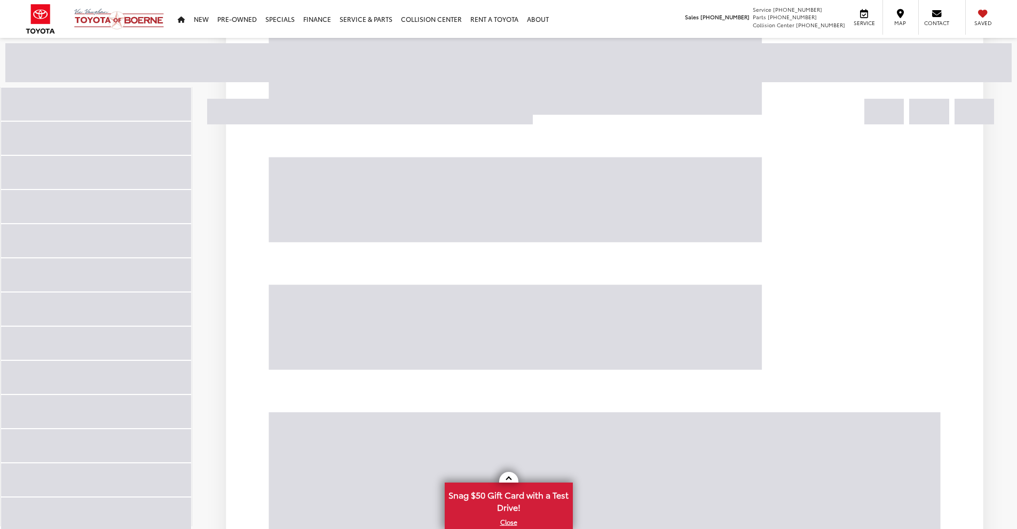
scroll to position [543, 0]
